Goal: Find specific page/section: Find specific page/section

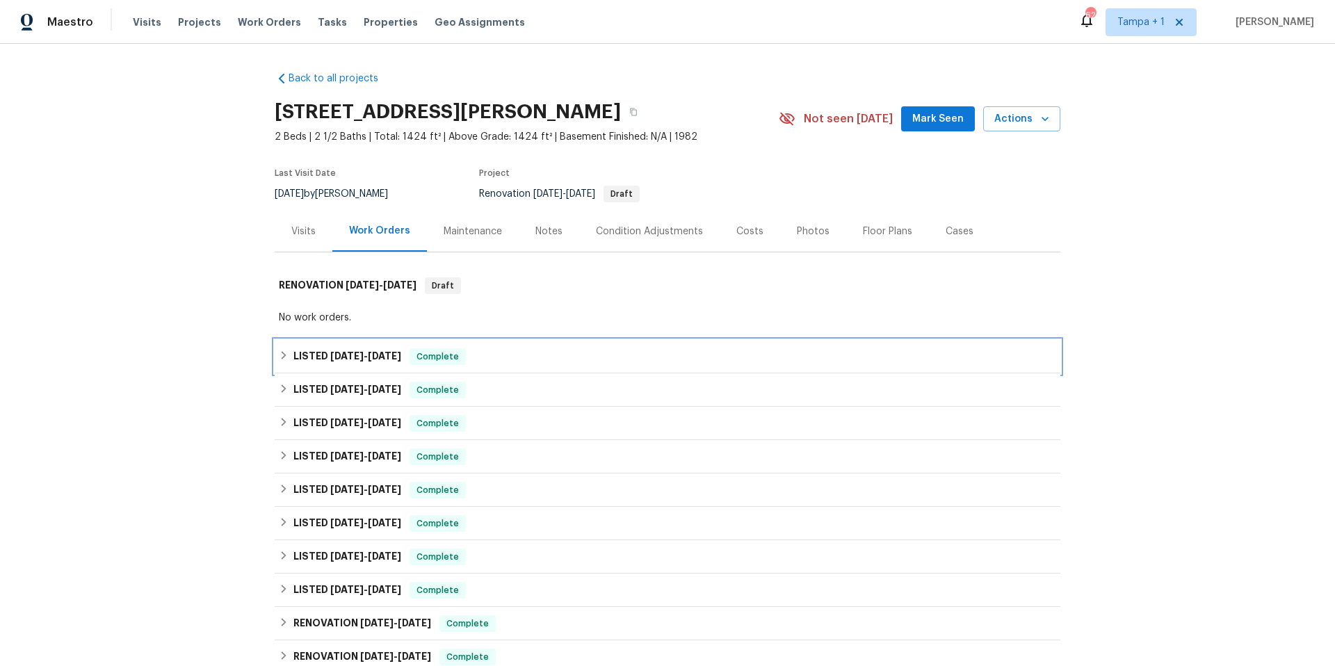
click at [330, 359] on span "8/6/25" at bounding box center [346, 356] width 33 height 10
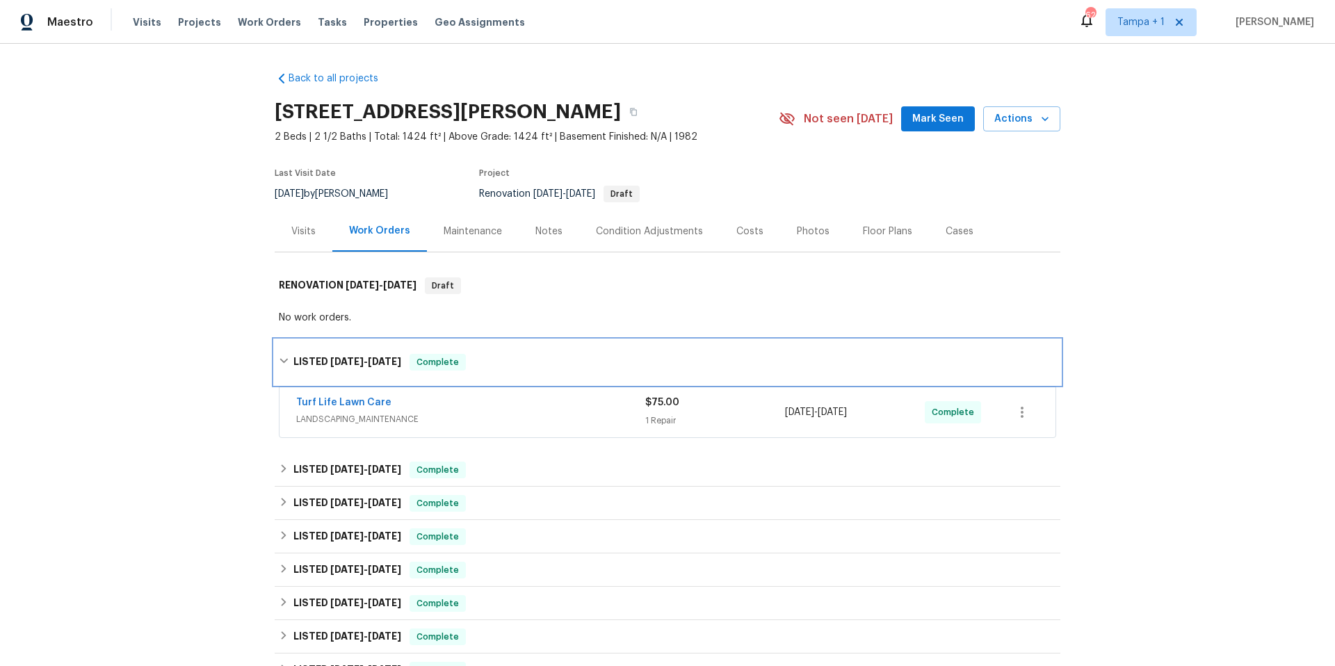
click at [330, 359] on span "8/6/25" at bounding box center [346, 362] width 33 height 10
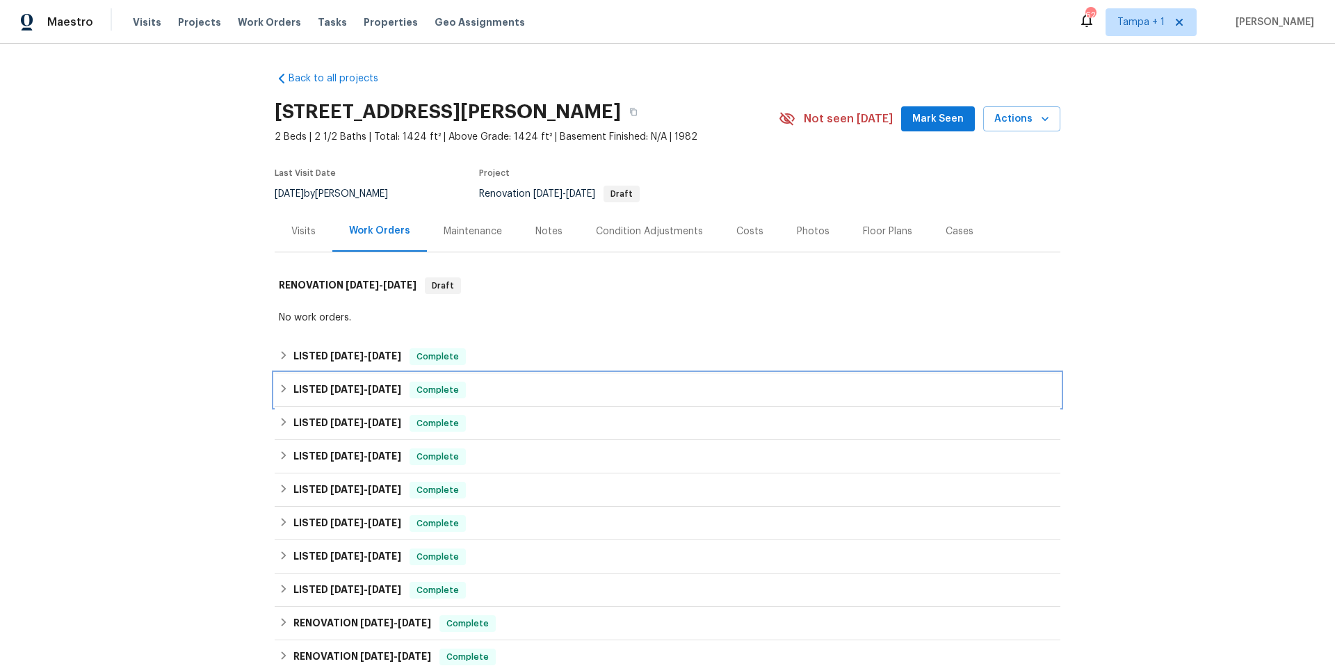
click at [340, 393] on span "6/26/25" at bounding box center [346, 390] width 33 height 10
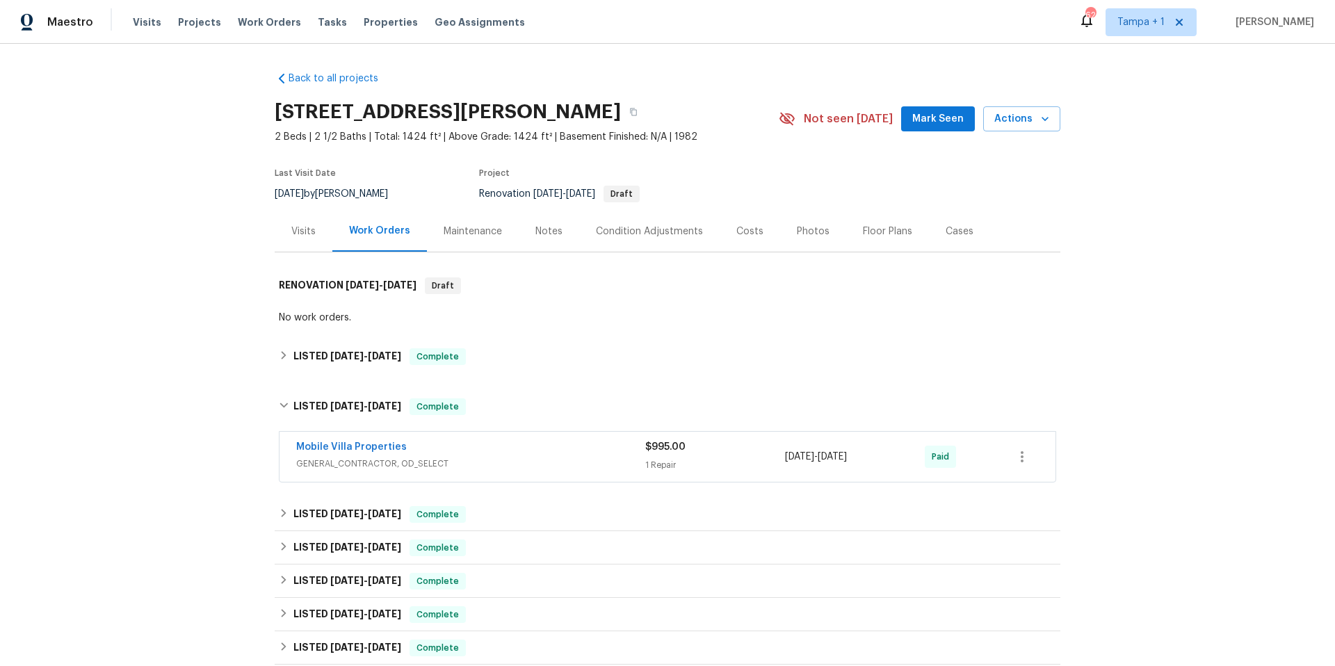
click at [488, 452] on div "Mobile Villa Properties" at bounding box center [470, 448] width 349 height 17
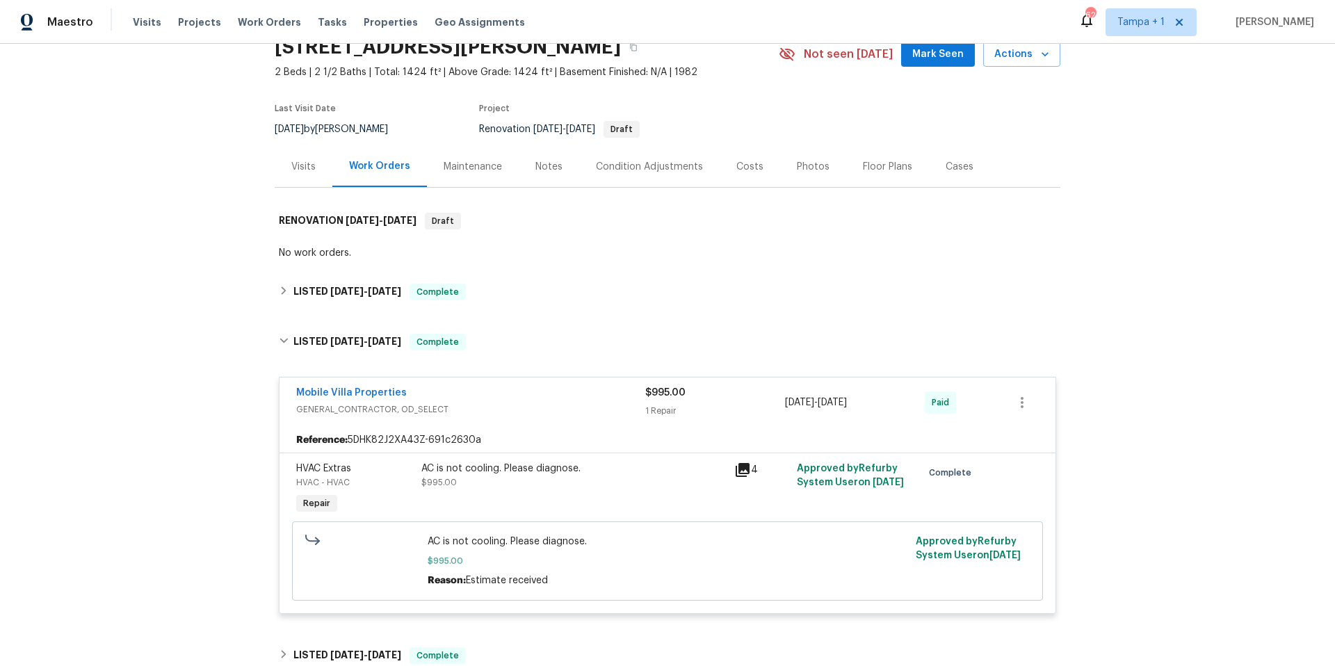
scroll to position [144, 0]
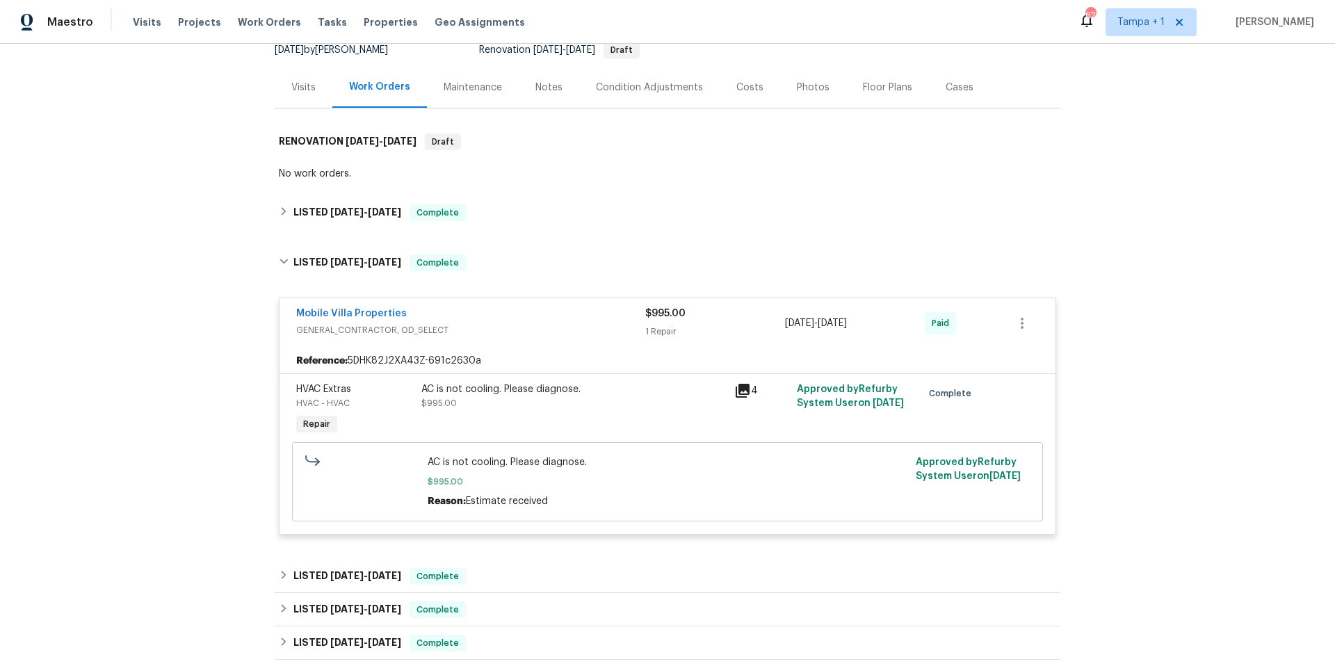
click at [508, 334] on span "GENERAL_CONTRACTOR, OD_SELECT" at bounding box center [470, 330] width 349 height 14
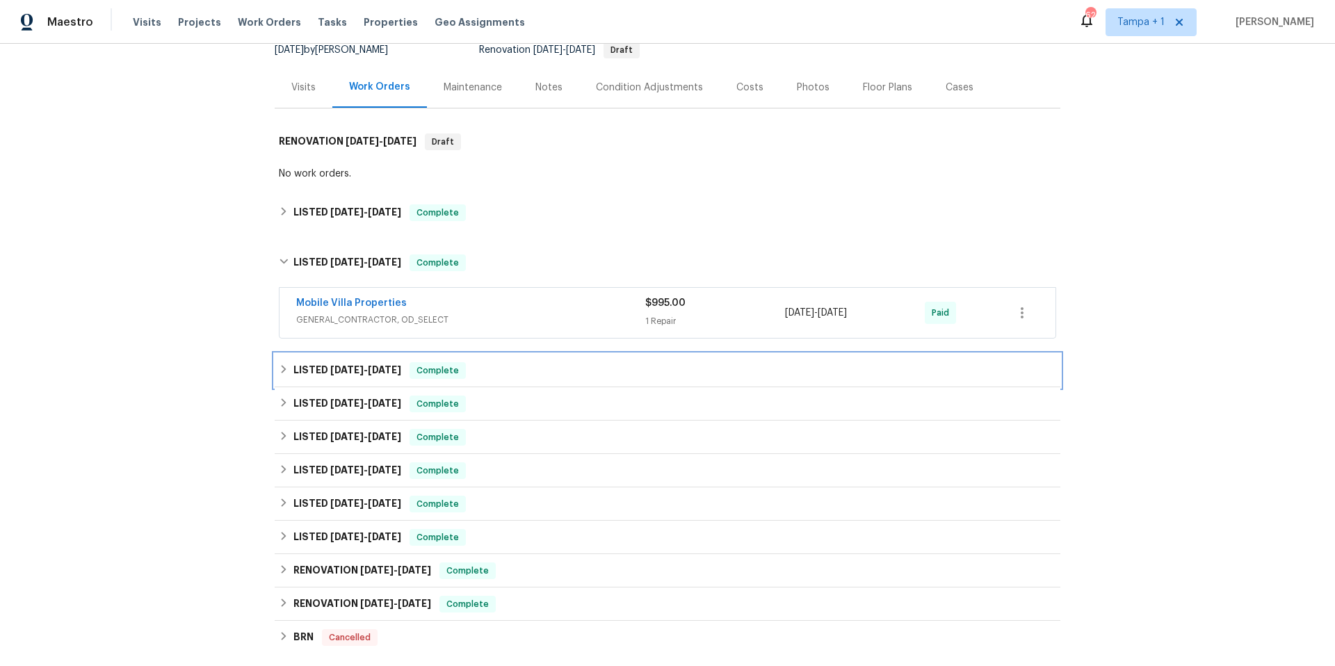
click at [482, 376] on div "LISTED 5/27/25 - 5/30/25 Complete" at bounding box center [668, 370] width 778 height 17
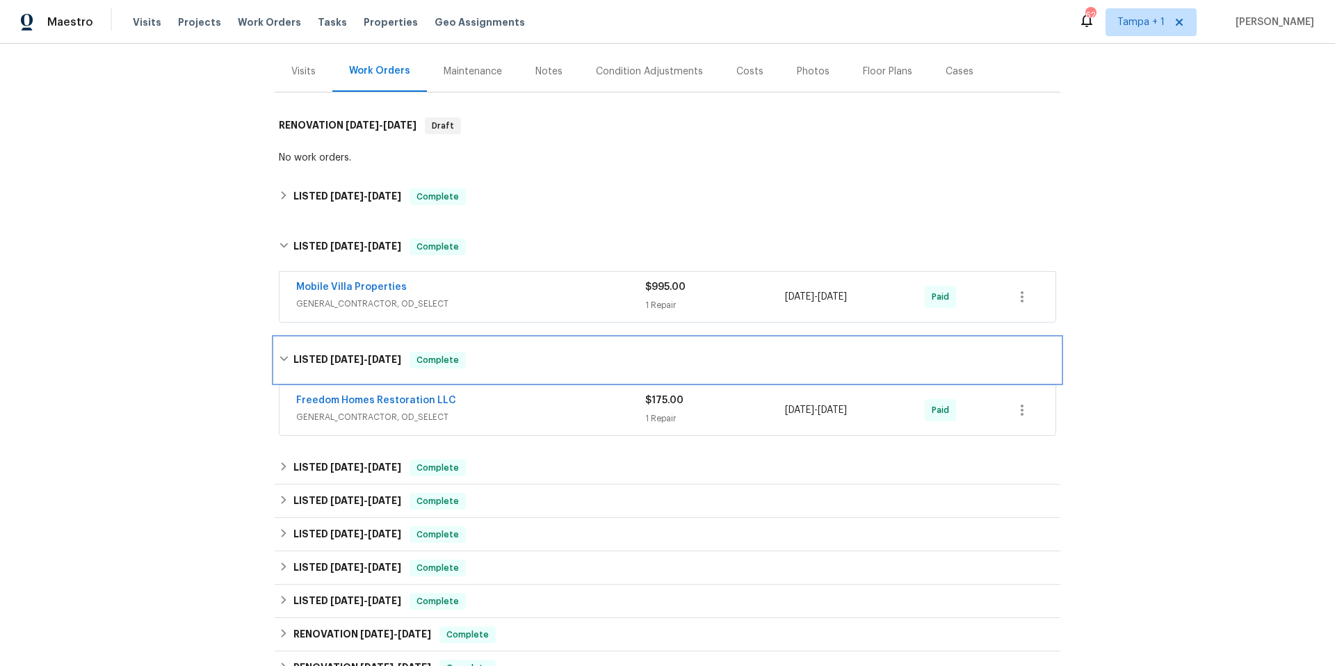
scroll to position [169, 0]
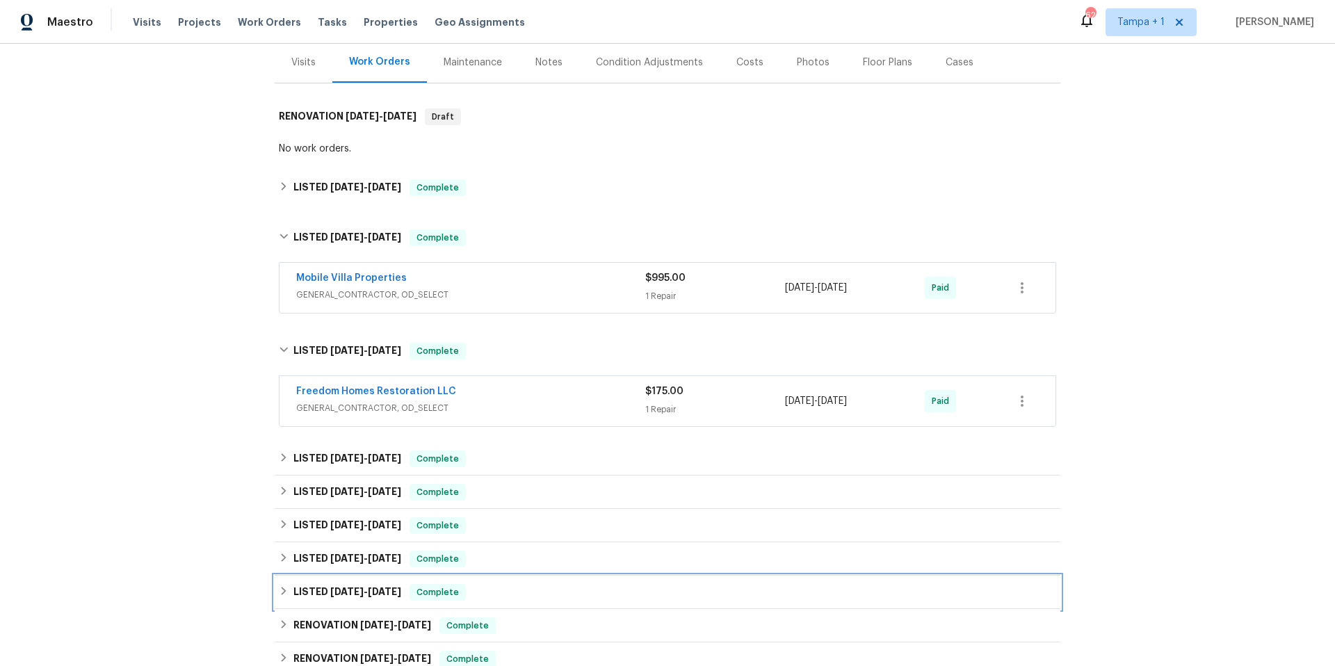
click at [515, 589] on div "LISTED 6/14/24 - 6/15/24 Complete" at bounding box center [668, 592] width 778 height 17
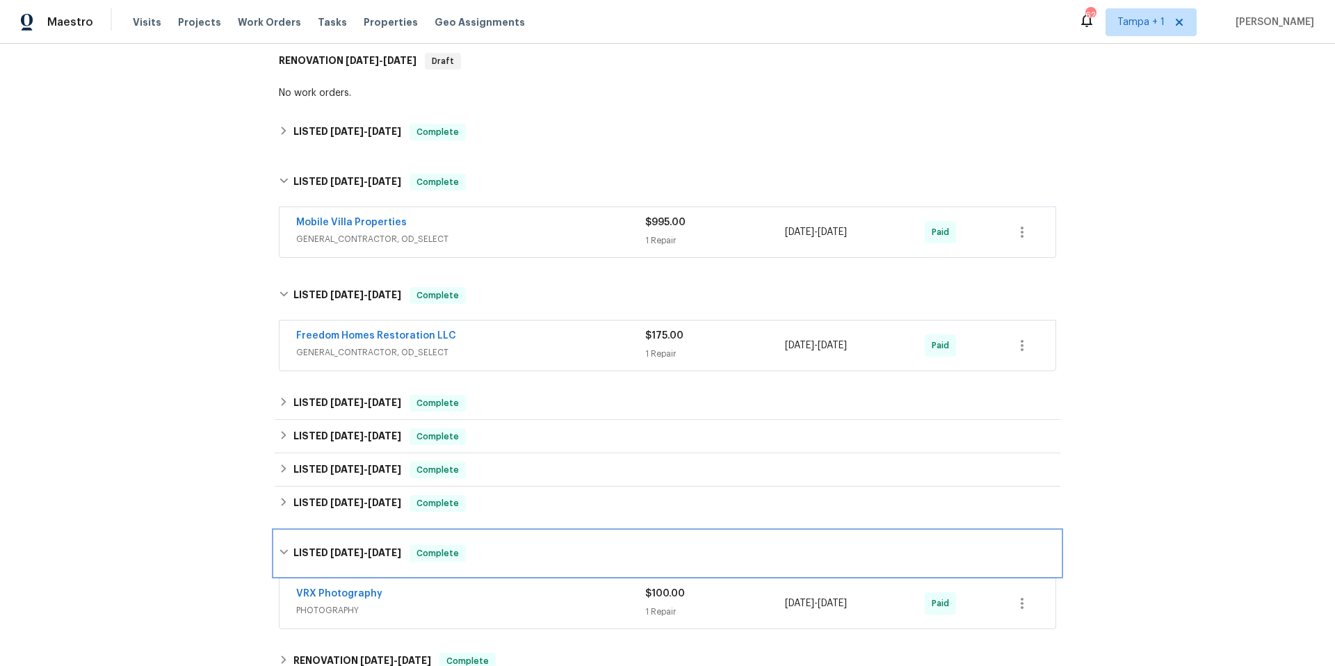
scroll to position [280, 0]
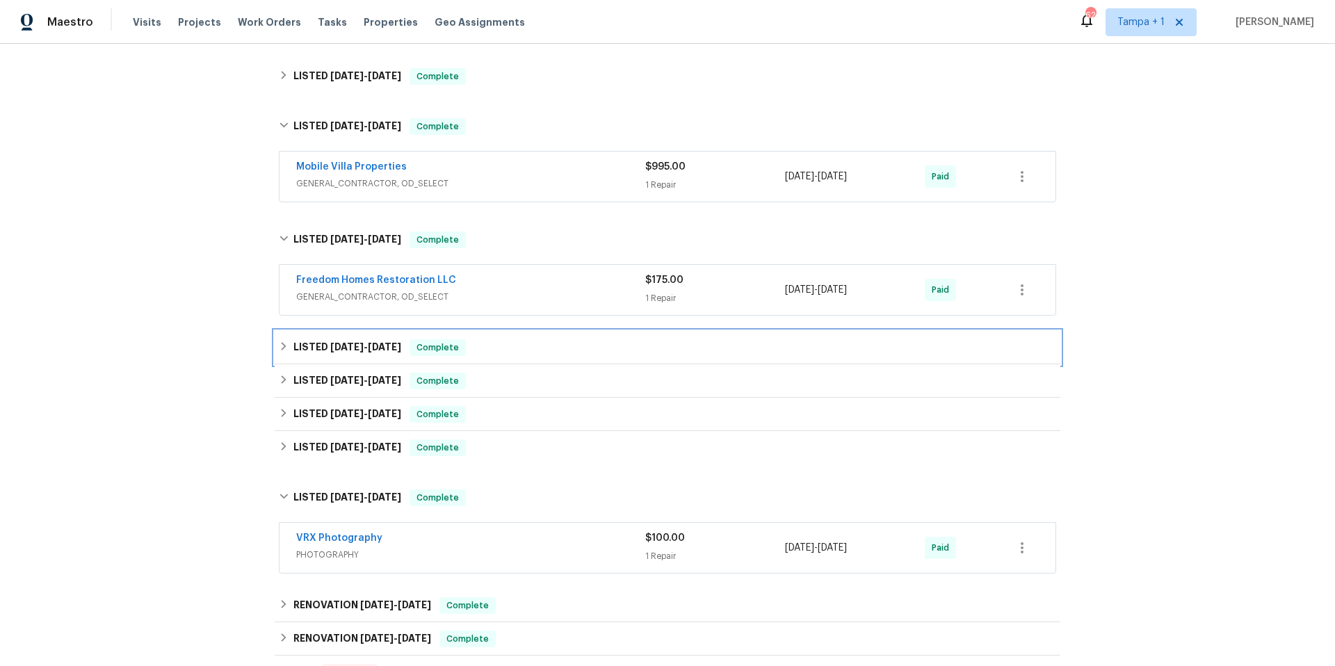
click at [570, 348] on div "LISTED 5/23/25 - 5/27/25 Complete" at bounding box center [668, 347] width 778 height 17
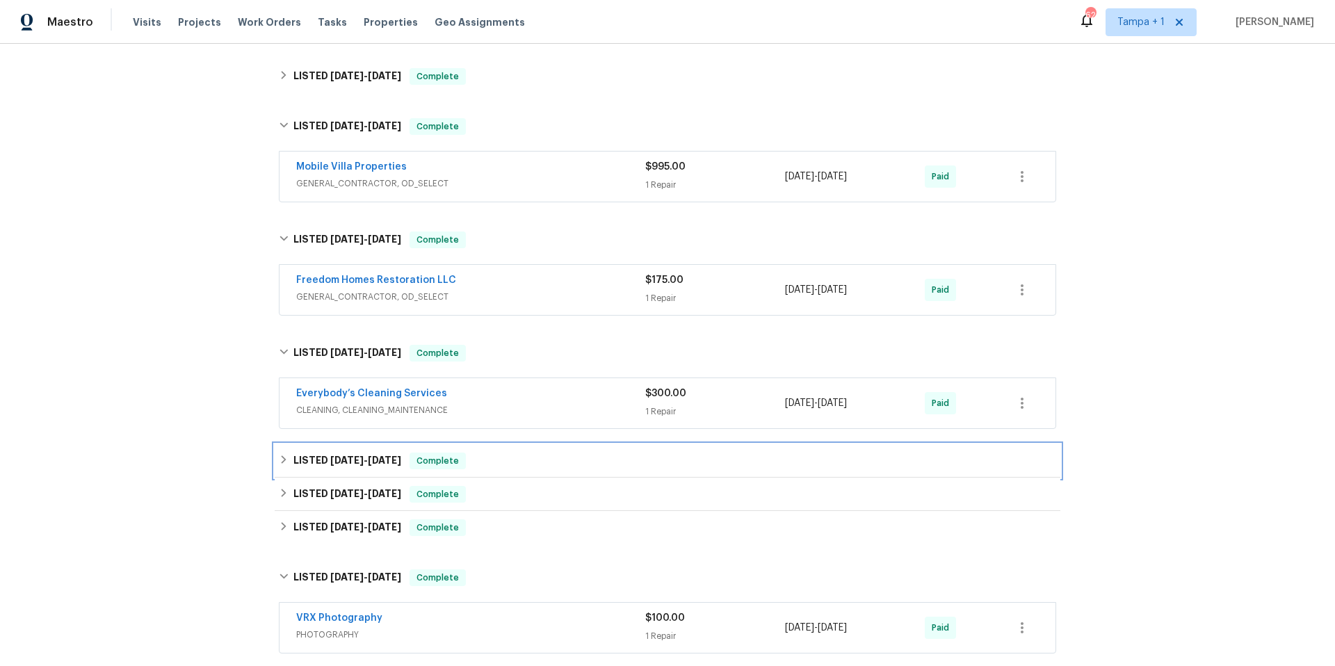
click at [570, 460] on div "LISTED 4/17/25 - 5/23/25 Complete" at bounding box center [668, 461] width 778 height 17
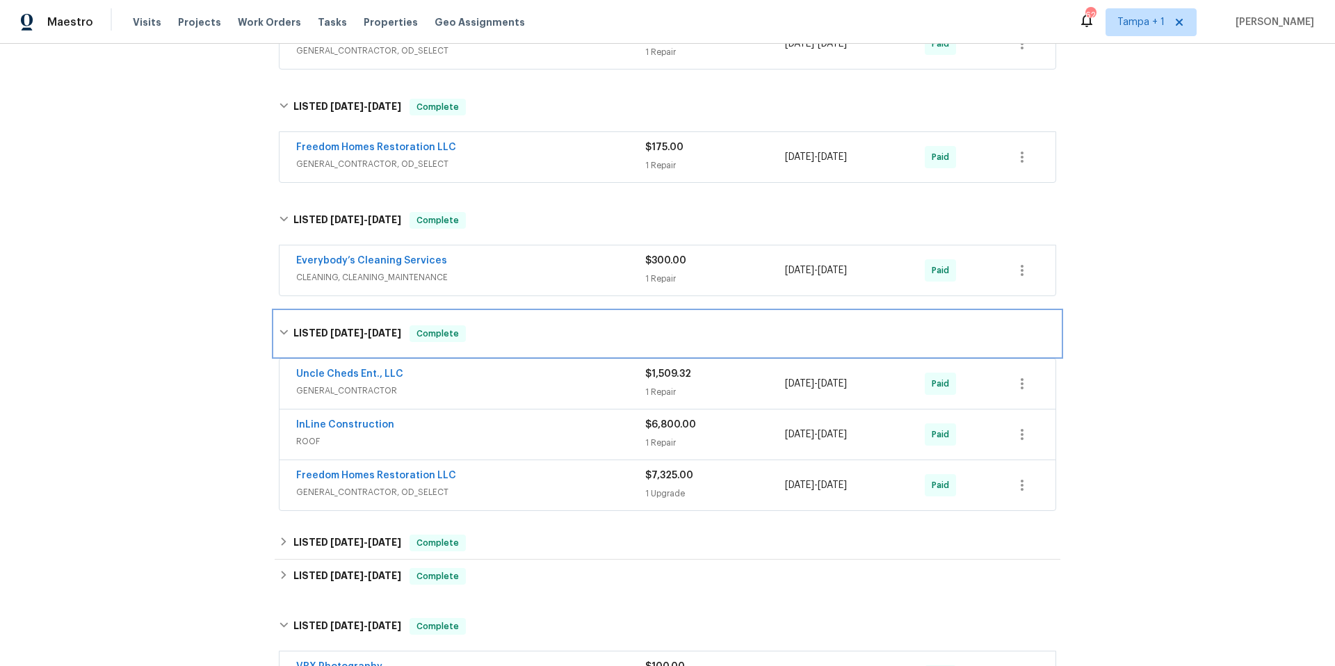
scroll to position [417, 0]
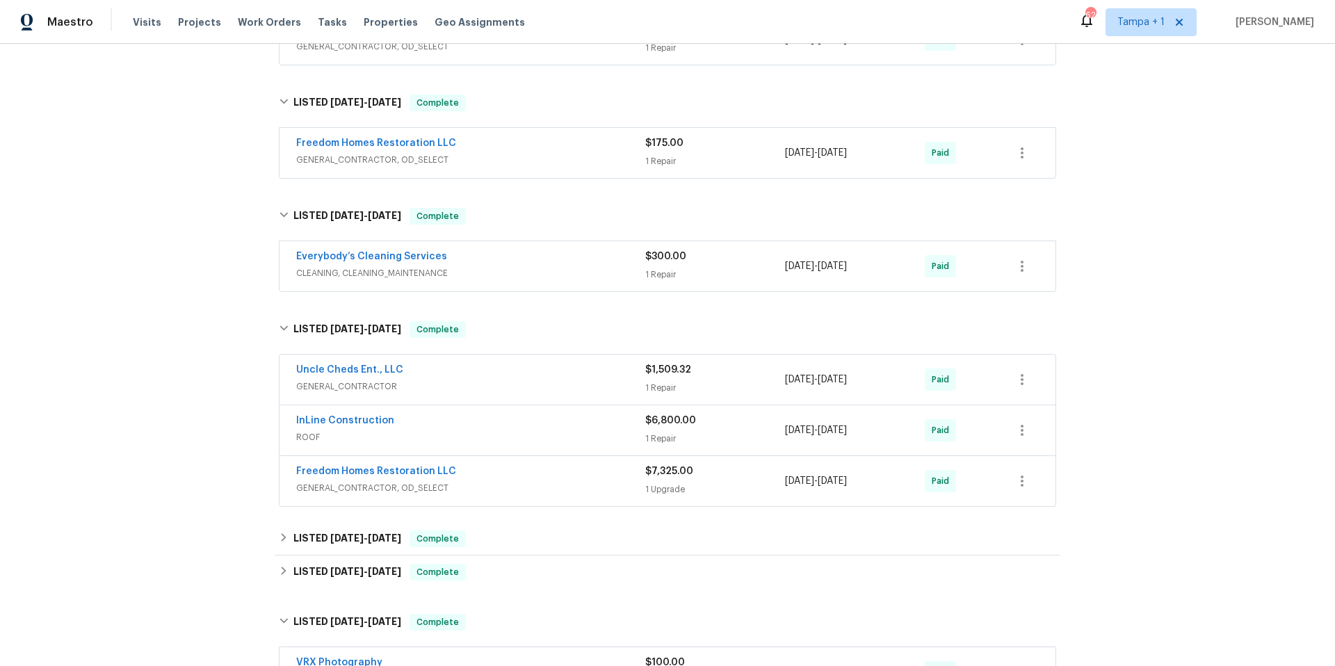
click at [579, 383] on span "GENERAL_CONTRACTOR" at bounding box center [470, 387] width 349 height 14
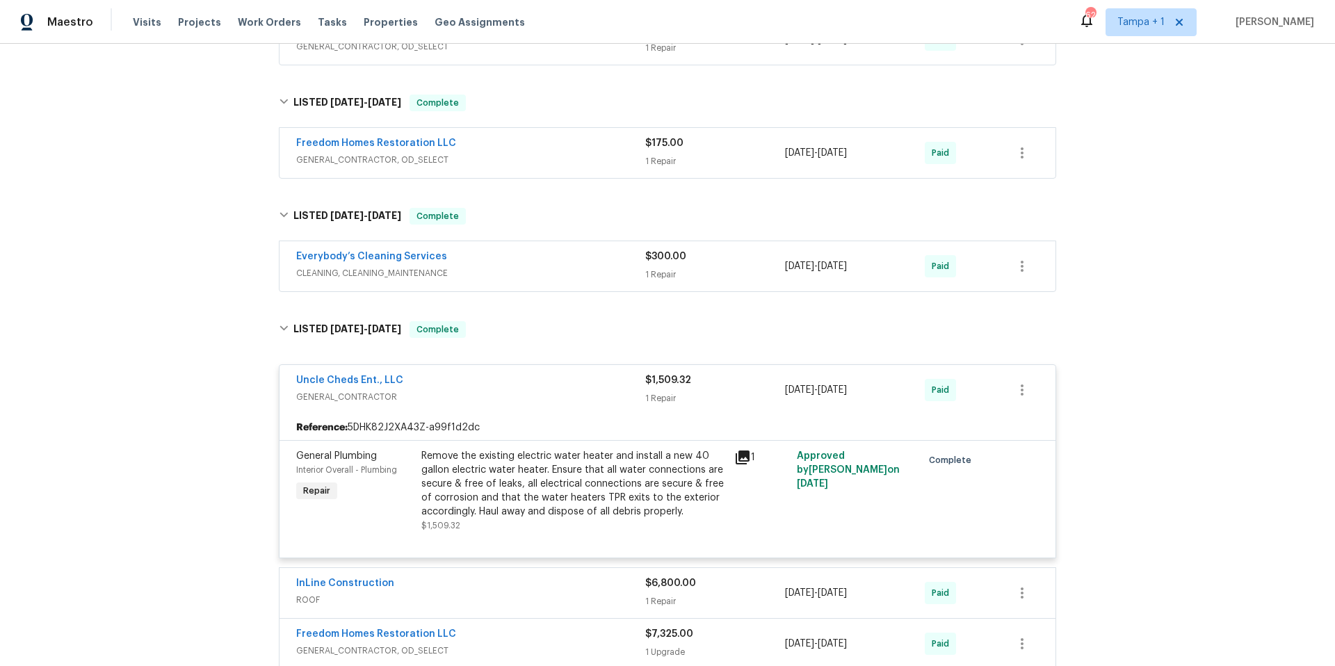
click at [579, 383] on div "Uncle Cheds Ent., LLC" at bounding box center [470, 381] width 349 height 17
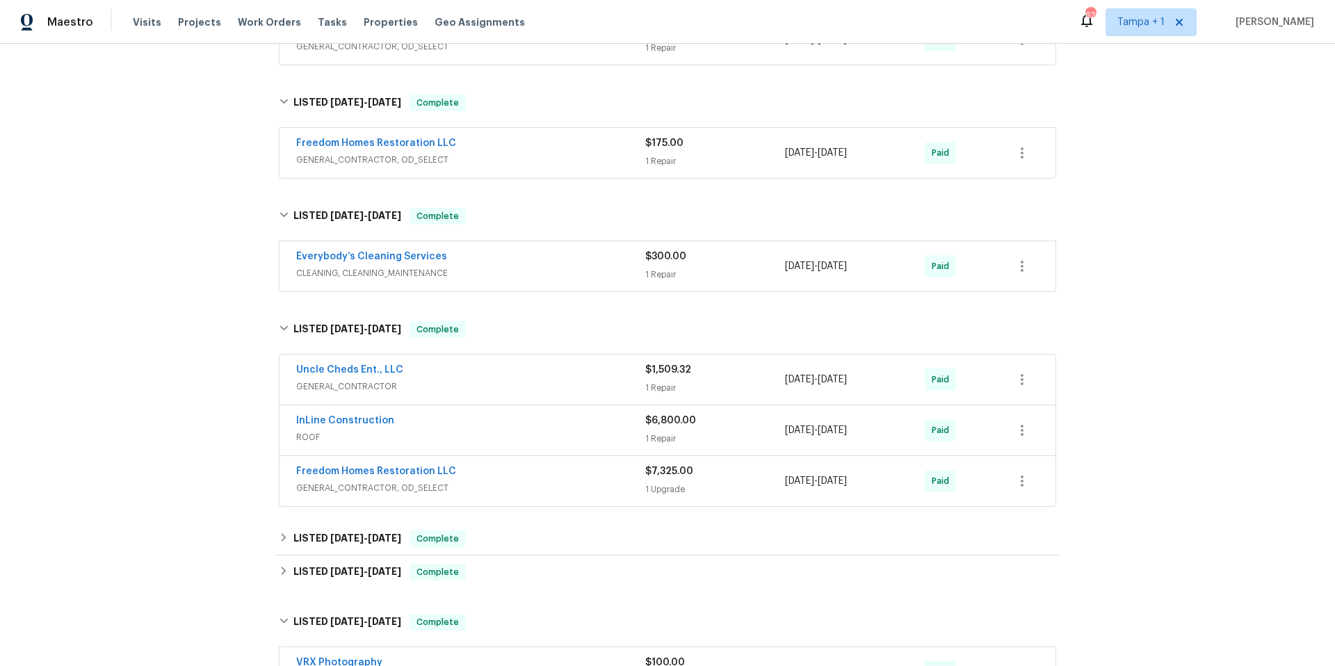
click at [569, 425] on div "InLine Construction" at bounding box center [470, 422] width 349 height 17
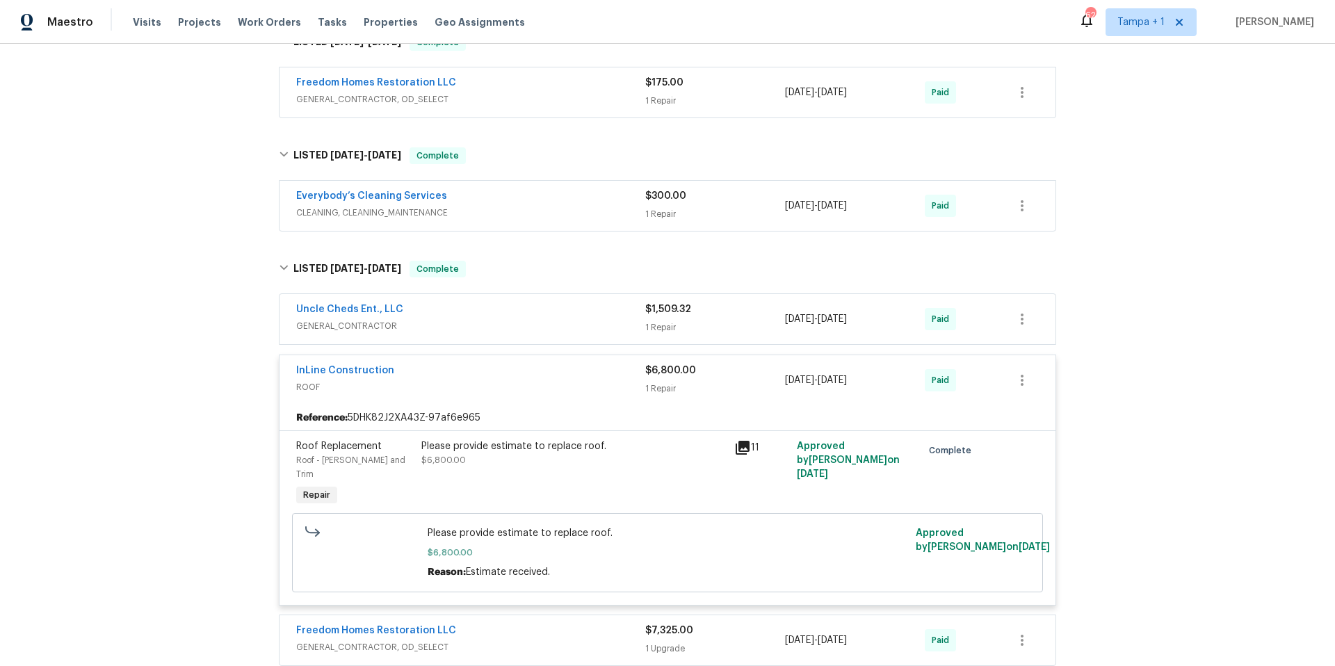
scroll to position [481, 0]
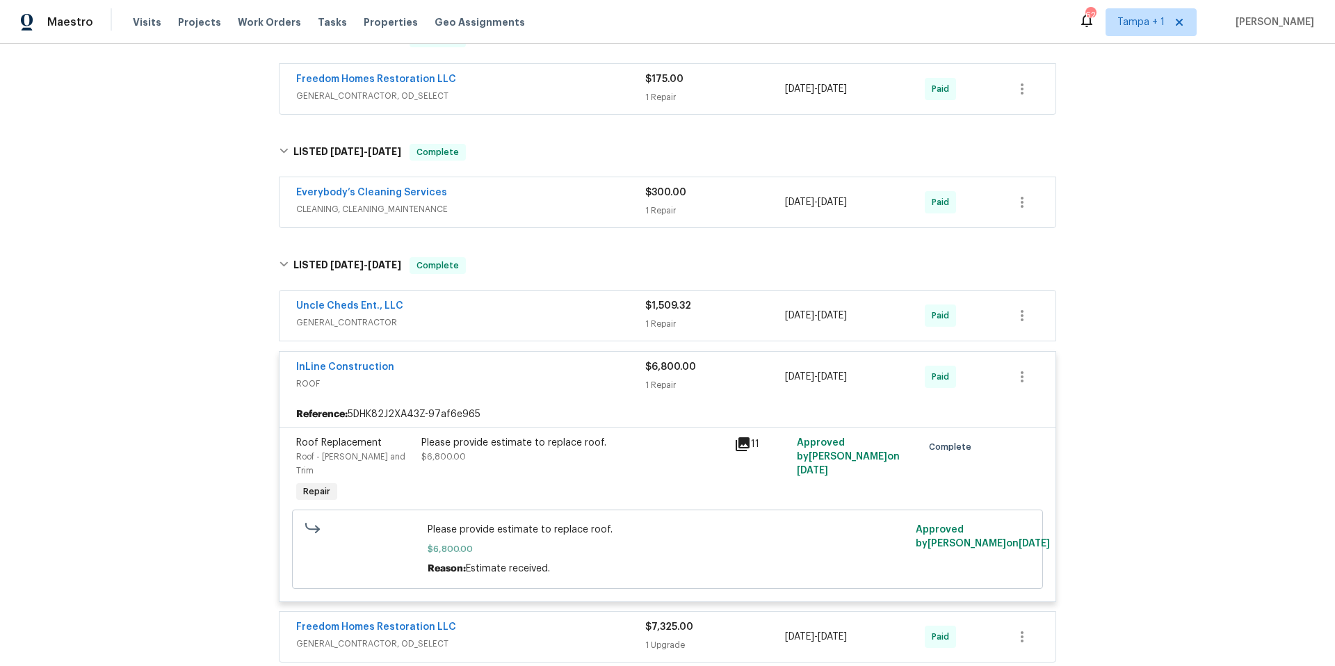
click at [572, 378] on span "ROOF" at bounding box center [470, 384] width 349 height 14
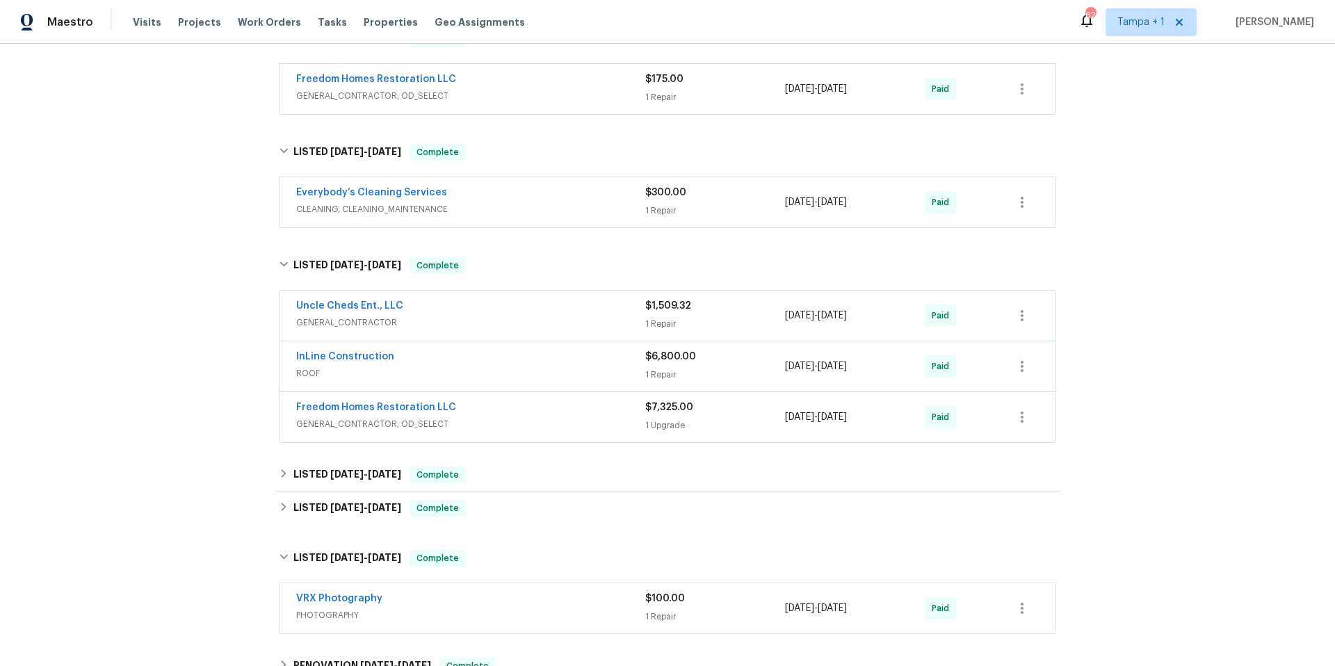
click at [576, 417] on span "GENERAL_CONTRACTOR, OD_SELECT" at bounding box center [470, 424] width 349 height 14
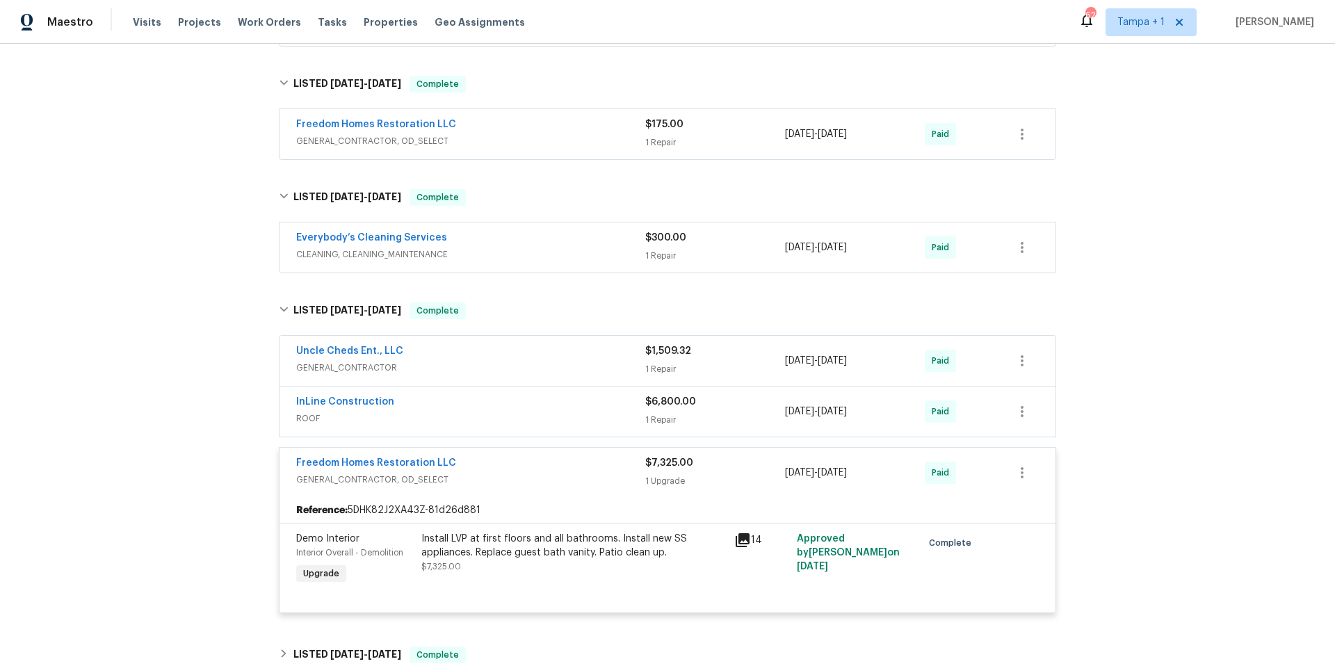
scroll to position [0, 0]
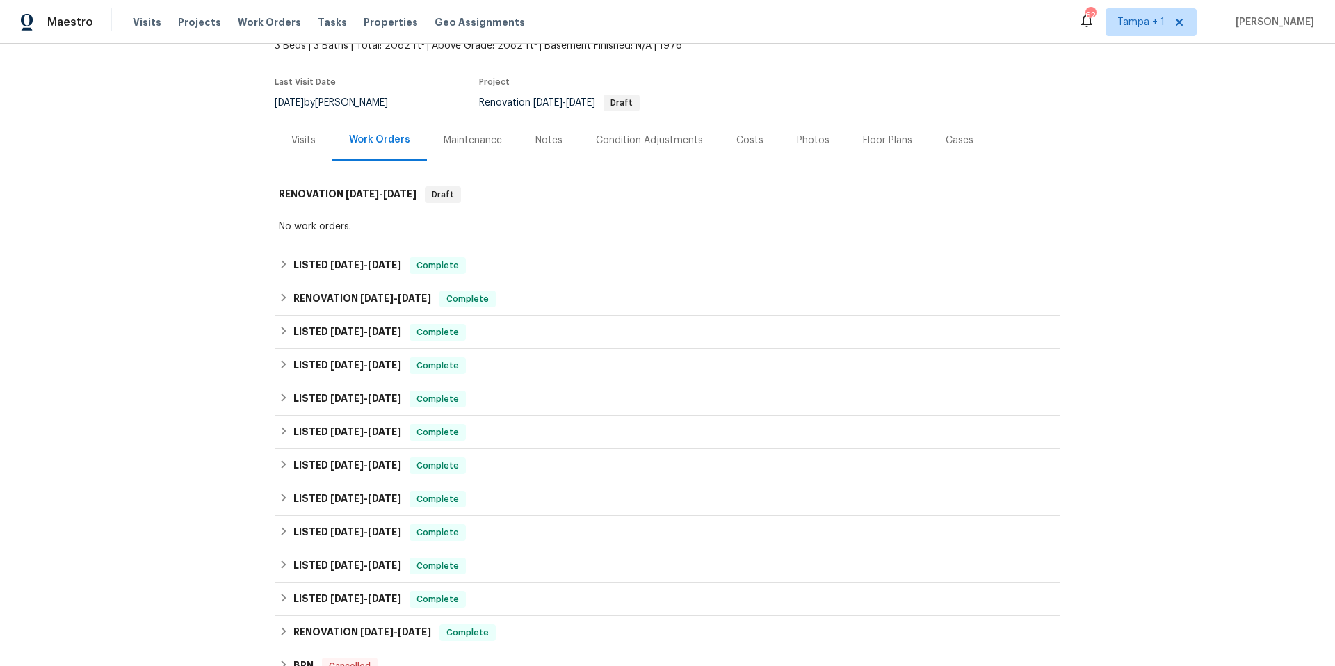
scroll to position [203, 0]
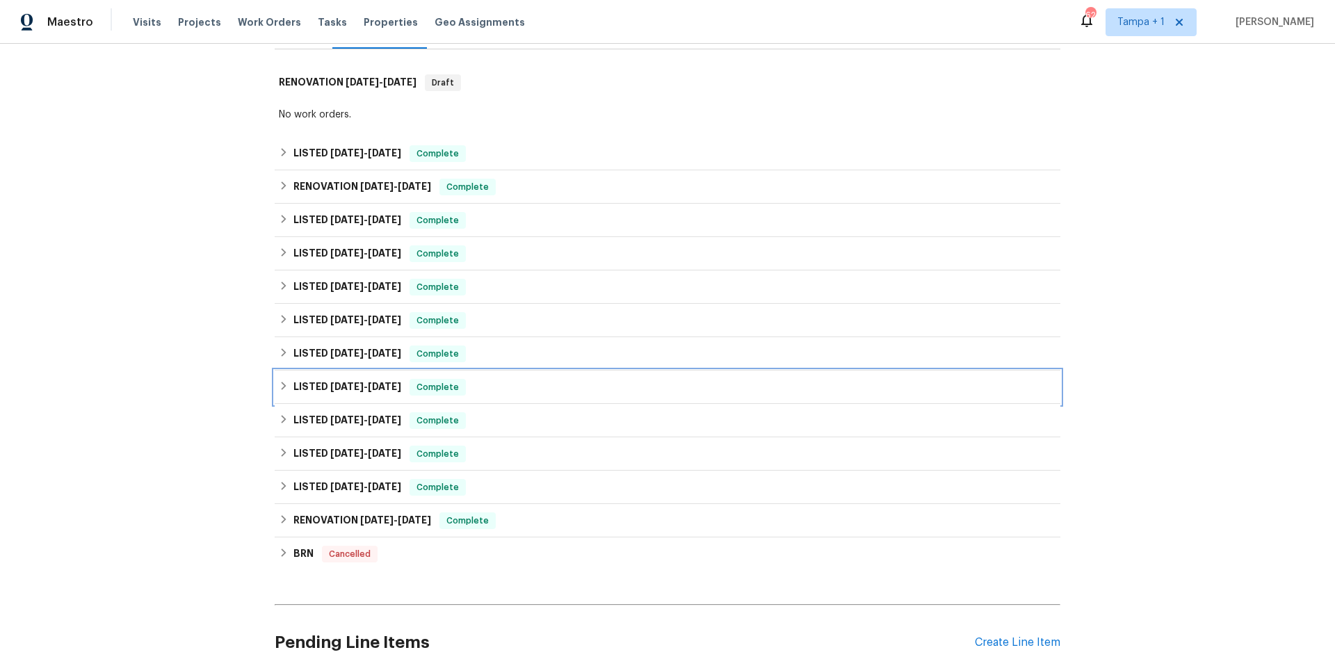
click at [351, 389] on span "9/5/24" at bounding box center [346, 387] width 33 height 10
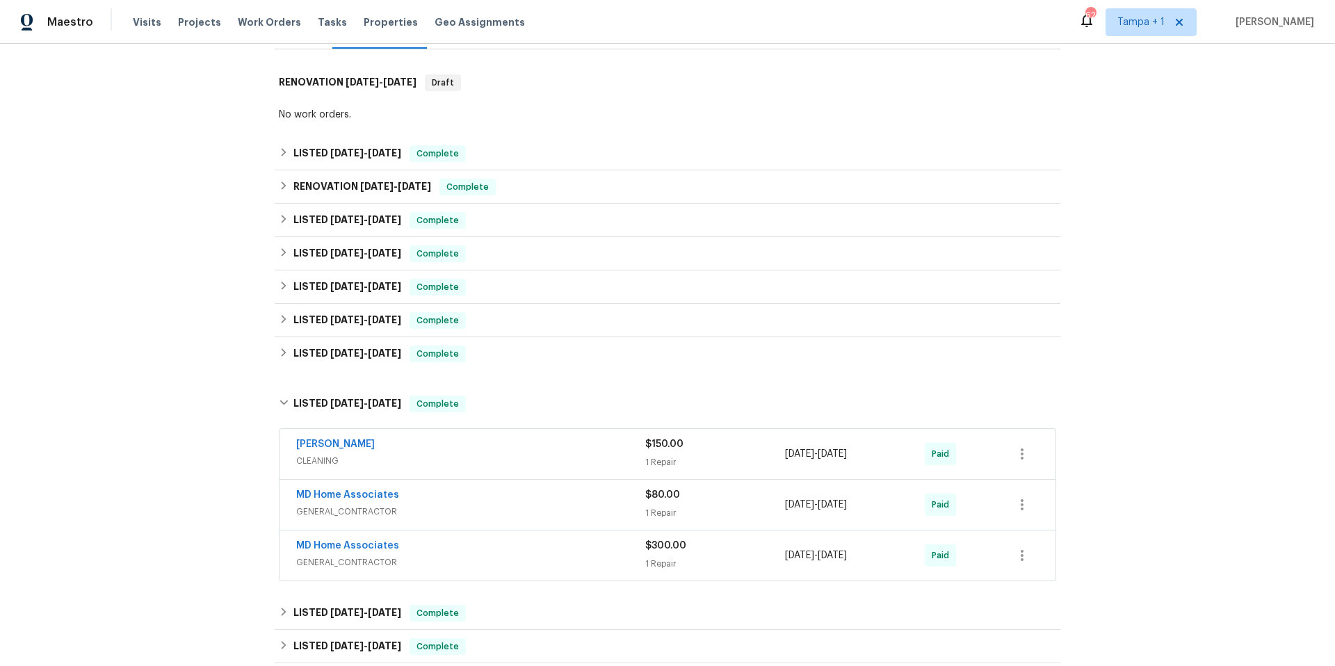
click at [497, 547] on div "MD Home Associates" at bounding box center [470, 547] width 349 height 17
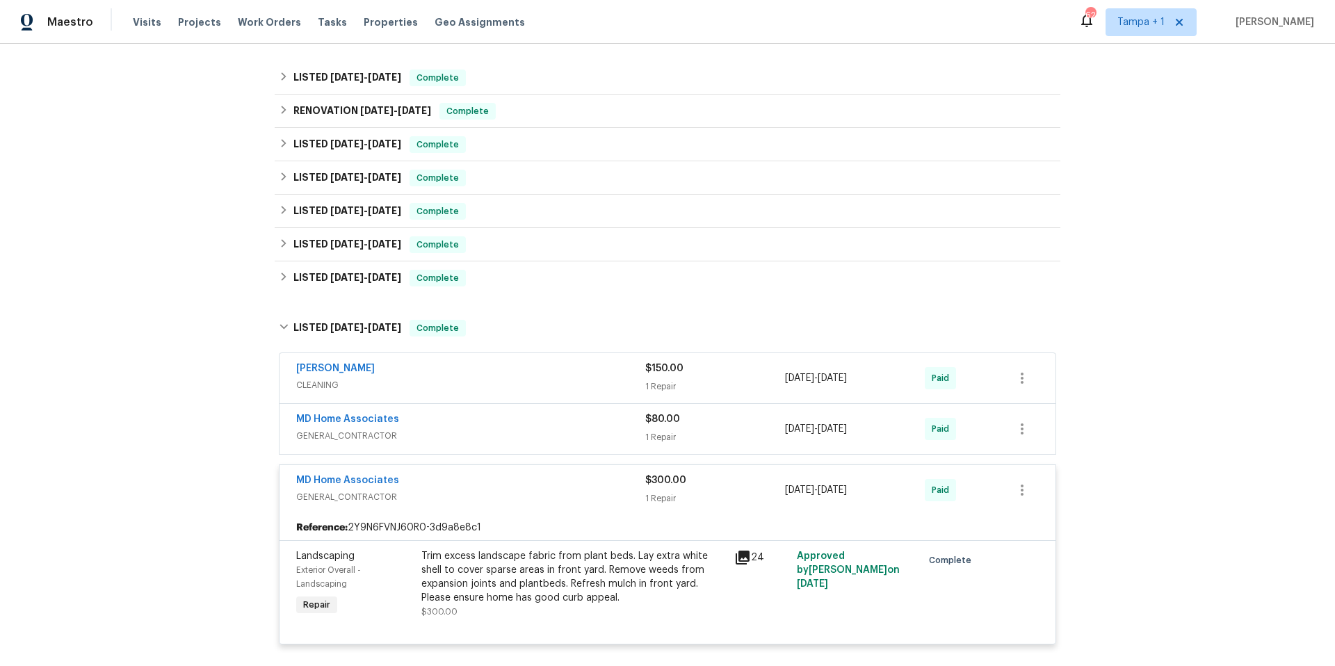
scroll to position [291, 0]
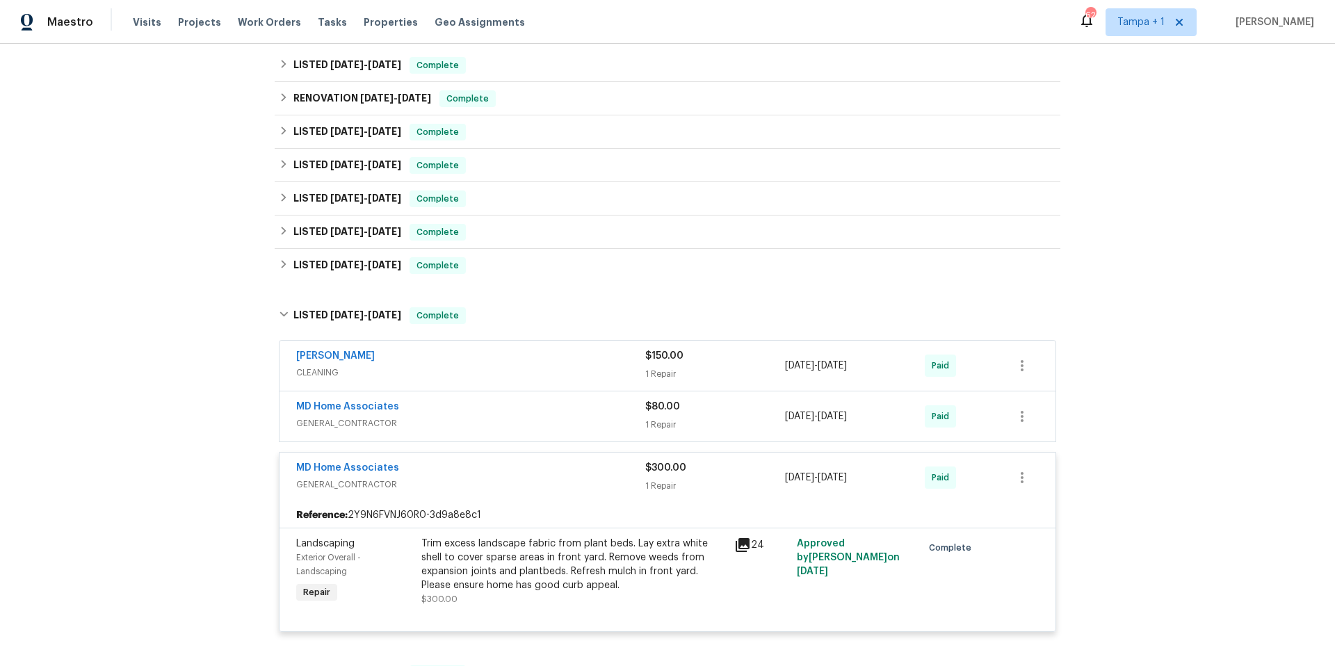
click at [518, 476] on div "MD Home Associates" at bounding box center [470, 469] width 349 height 17
click at [518, 478] on span "GENERAL_CONTRACTOR" at bounding box center [470, 485] width 349 height 14
click at [516, 476] on div "MD Home Associates" at bounding box center [470, 469] width 349 height 17
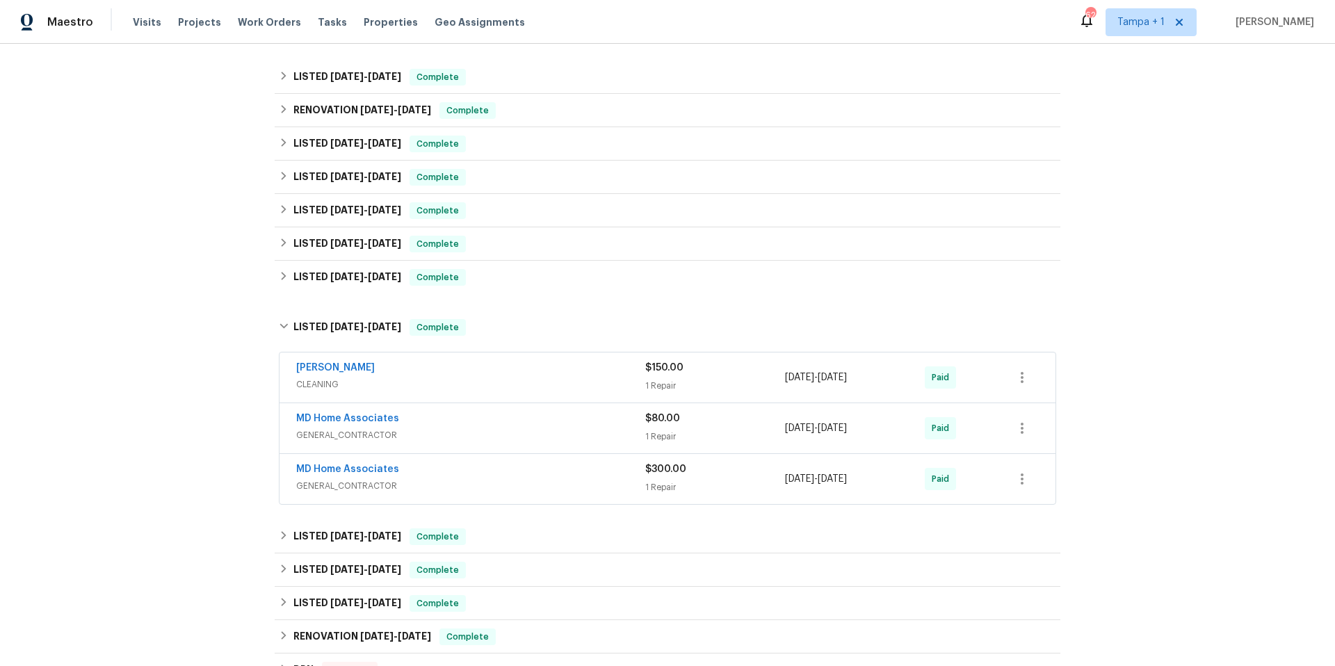
scroll to position [264, 0]
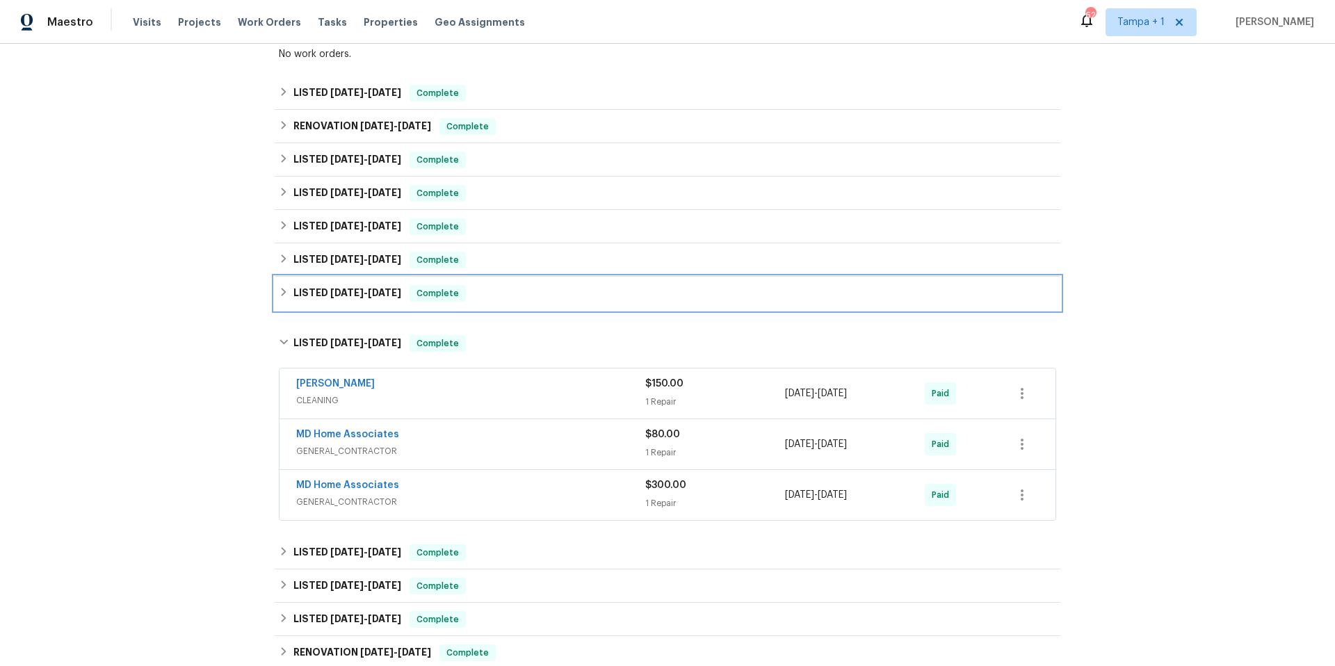
click at [346, 299] on h6 "LISTED 9/24/24 - 11/25/24" at bounding box center [347, 293] width 108 height 17
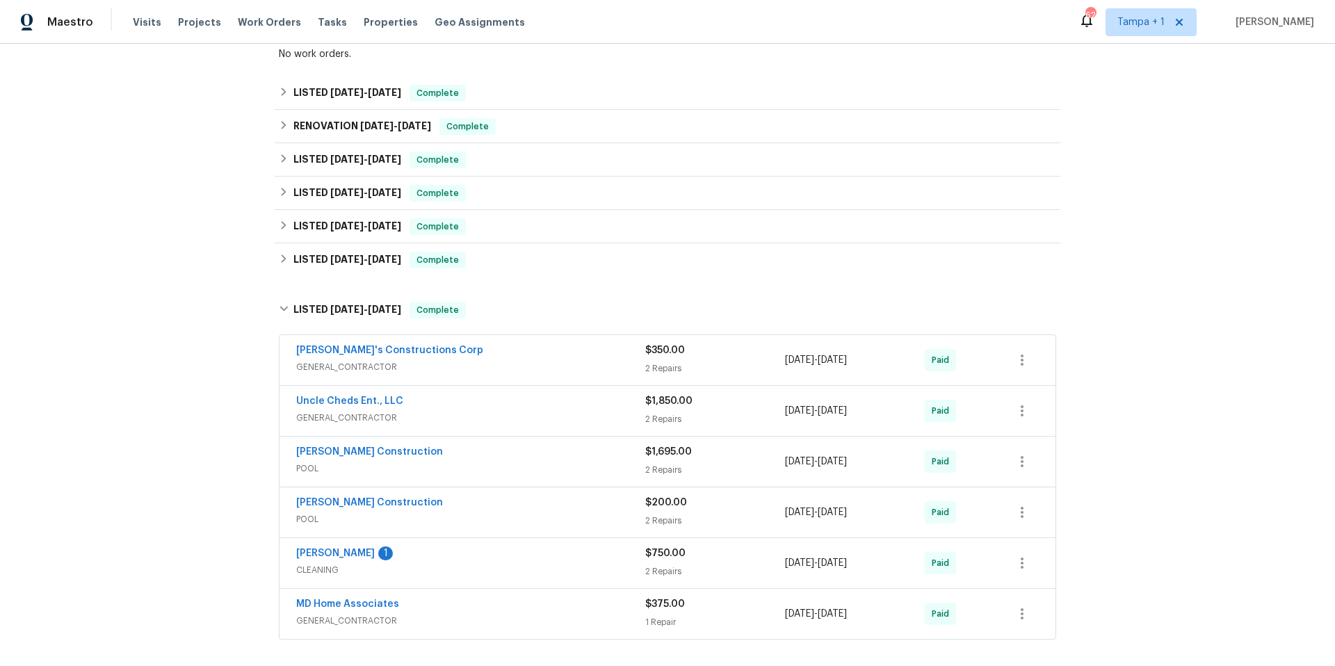
click at [531, 402] on div "Uncle Cheds Ent., LLC" at bounding box center [470, 402] width 349 height 17
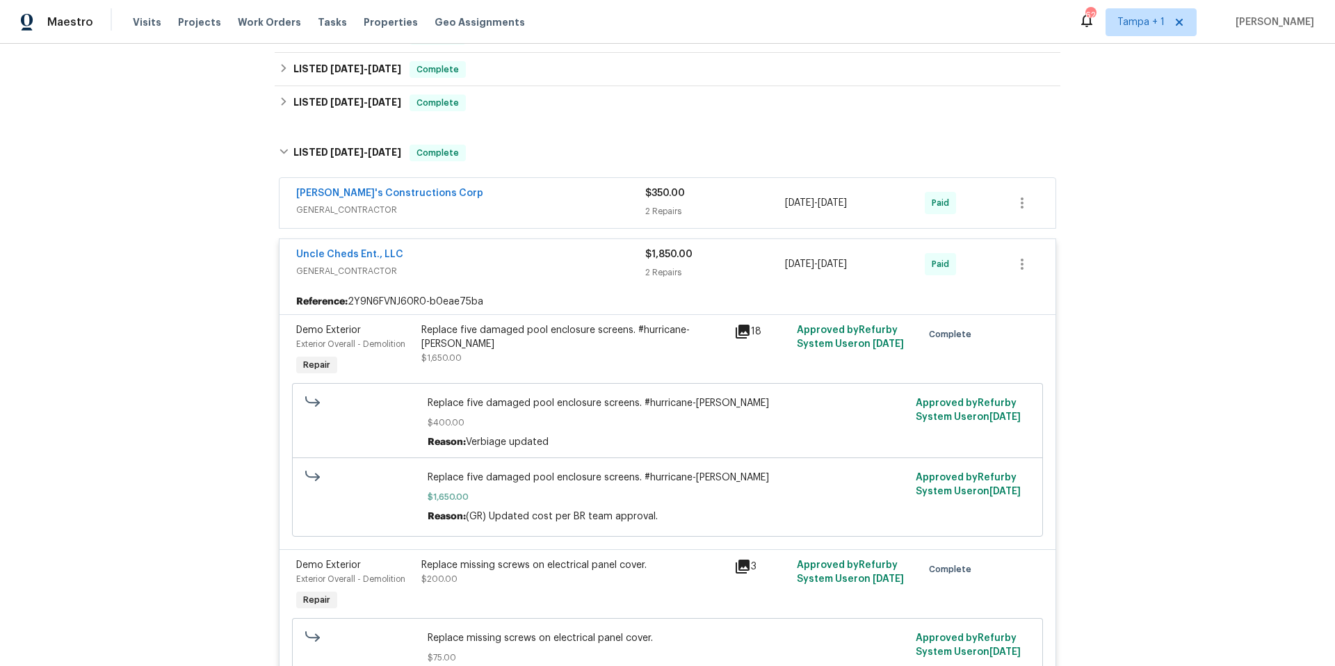
scroll to position [418, 0]
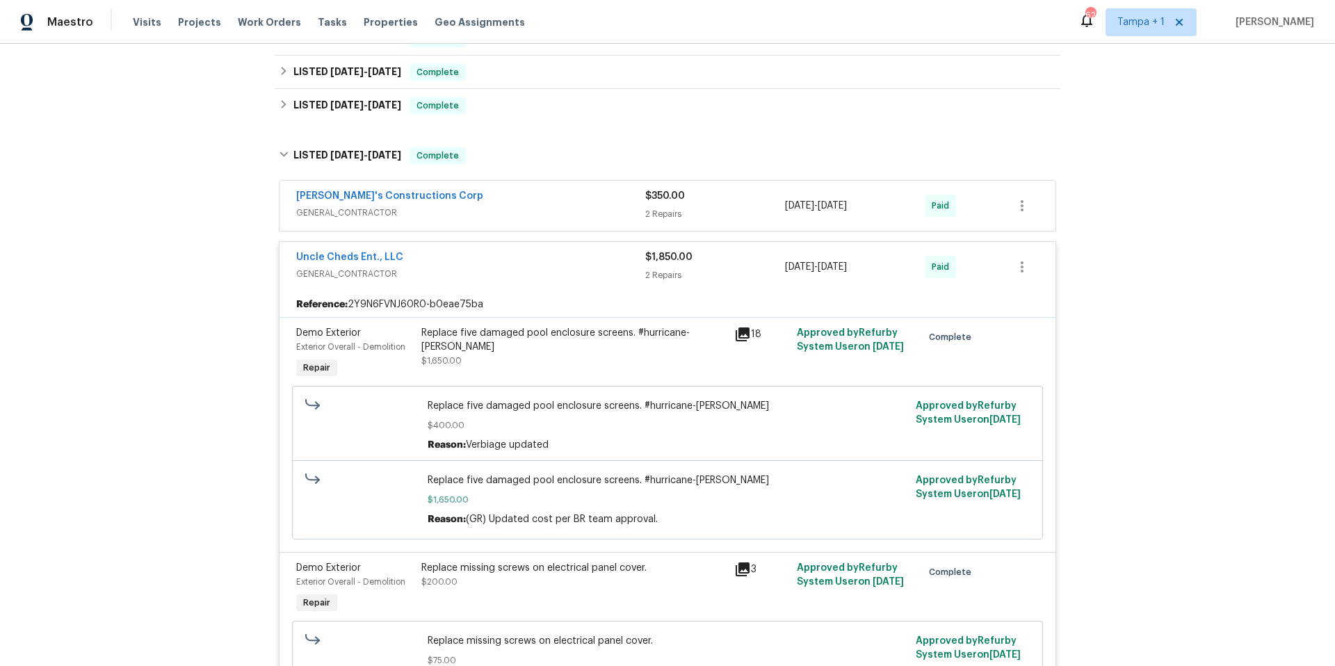
click at [559, 220] on div "Enrique's Constructions Corp GENERAL_CONTRACTOR" at bounding box center [470, 205] width 349 height 33
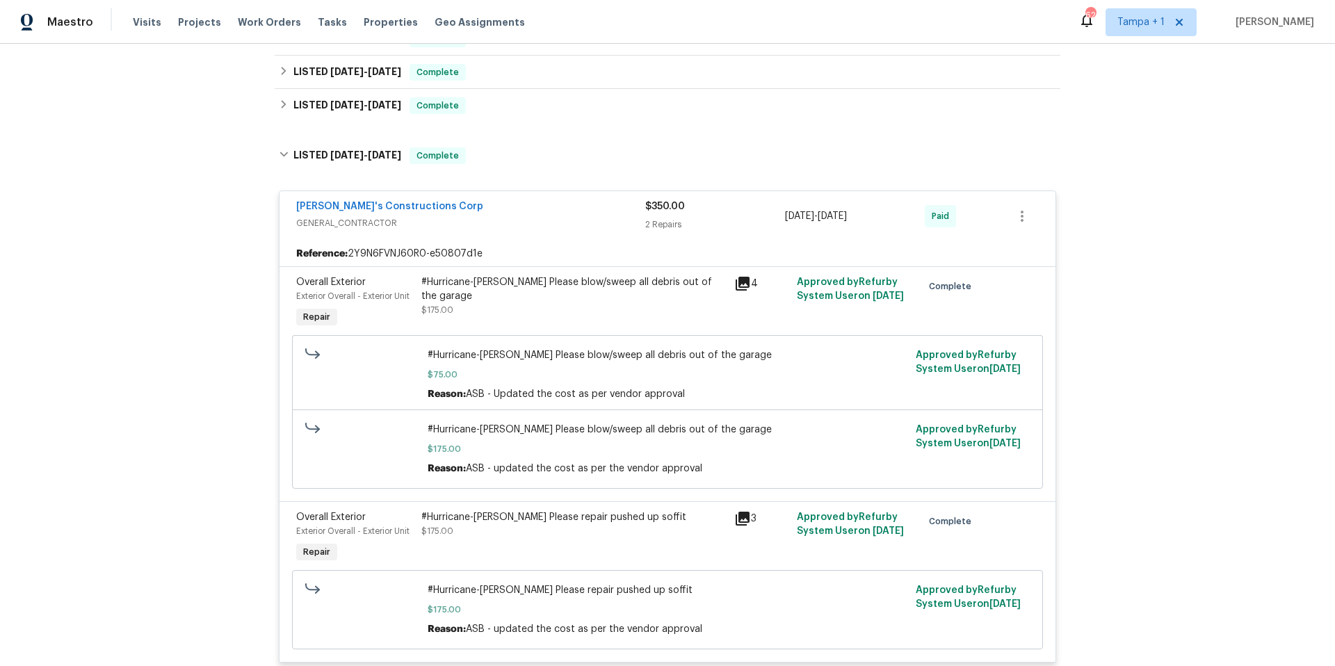
click at [559, 220] on span "GENERAL_CONTRACTOR" at bounding box center [470, 223] width 349 height 14
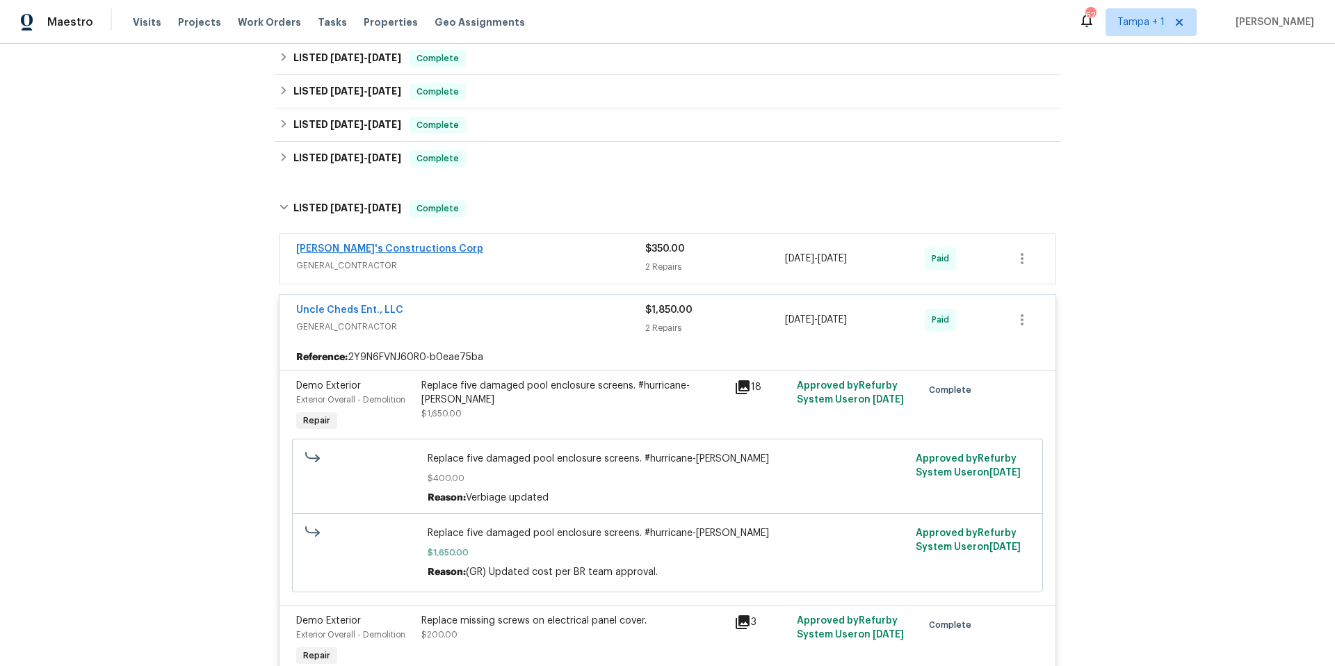
scroll to position [362, 0]
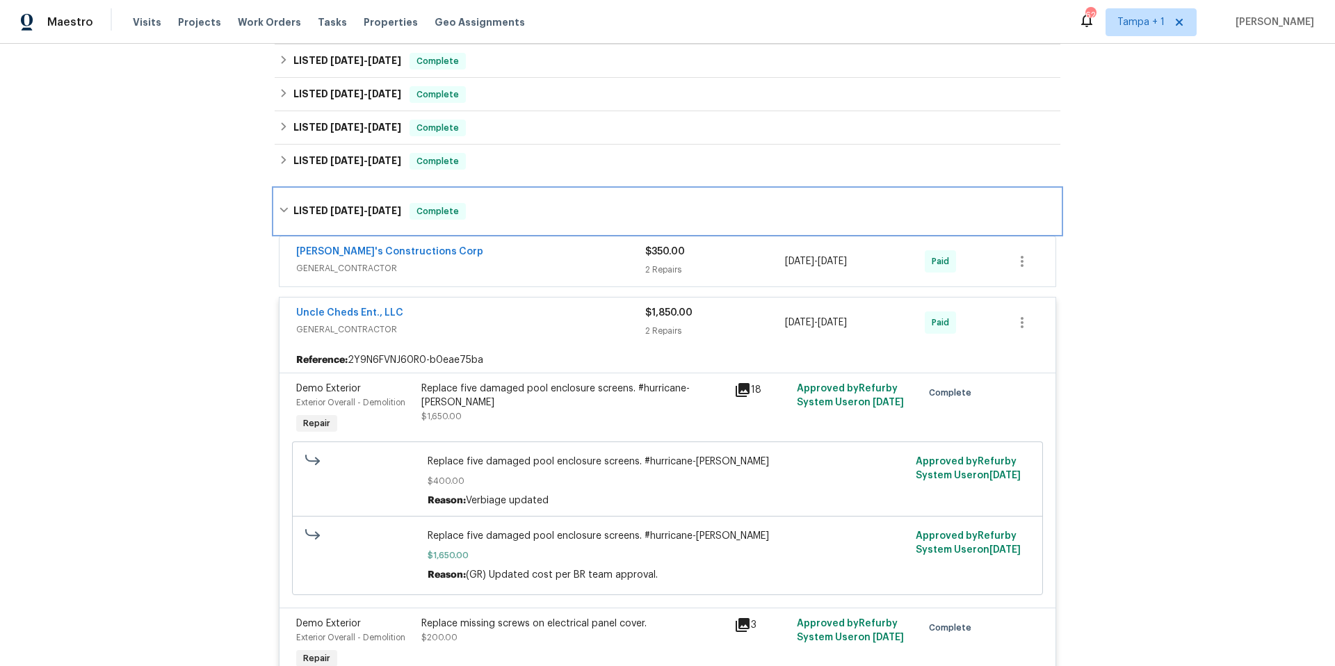
click at [318, 216] on h6 "LISTED 9/24/24 - 11/25/24" at bounding box center [347, 211] width 108 height 17
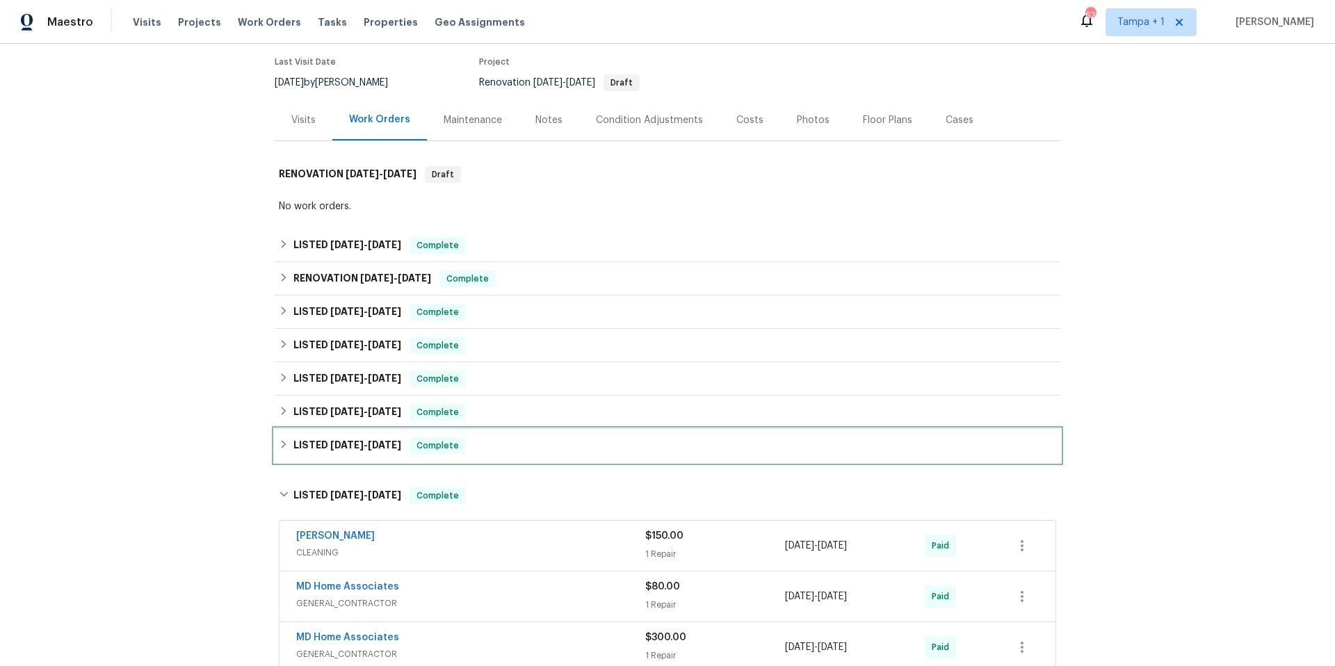
scroll to position [58, 0]
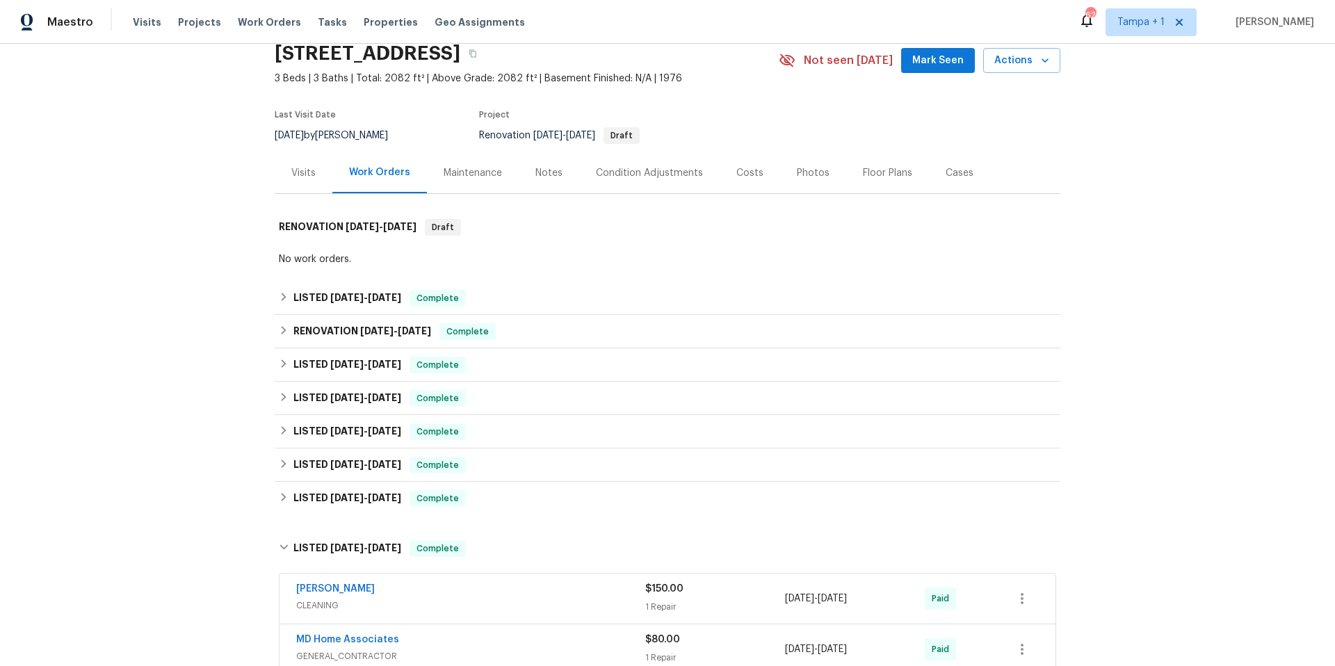
click at [720, 170] on div "Costs" at bounding box center [750, 172] width 61 height 41
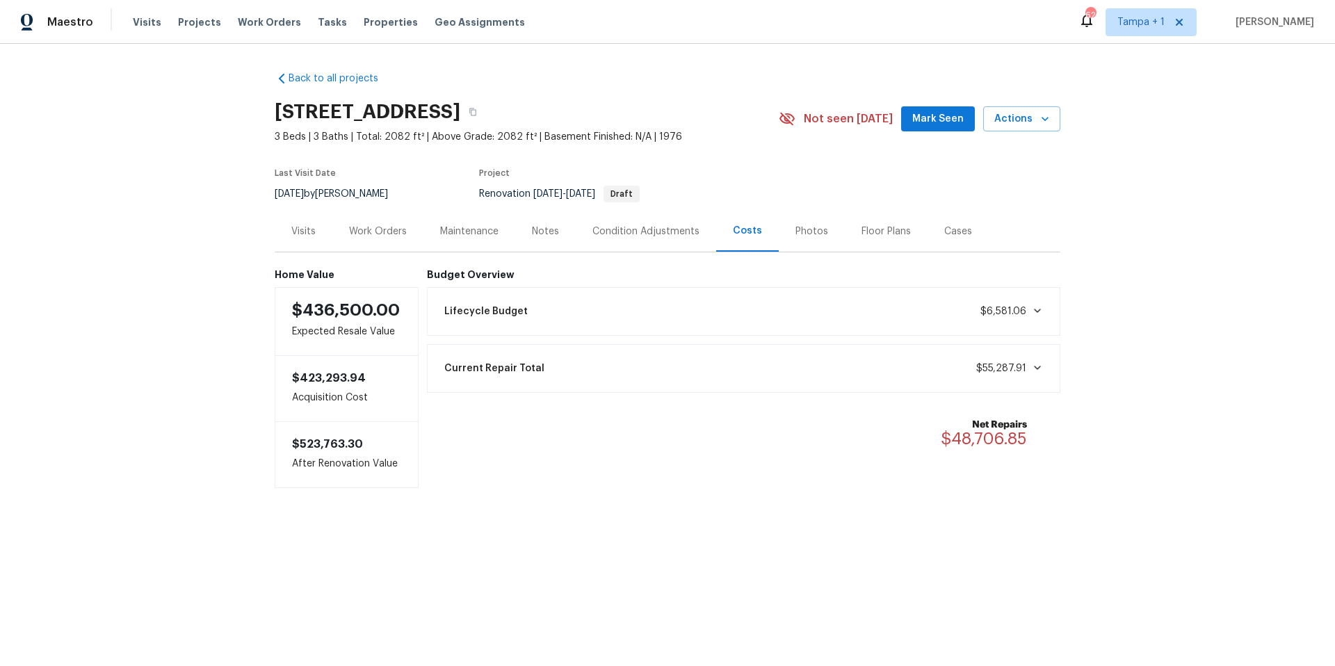
click at [359, 231] on div "Work Orders" at bounding box center [378, 232] width 58 height 14
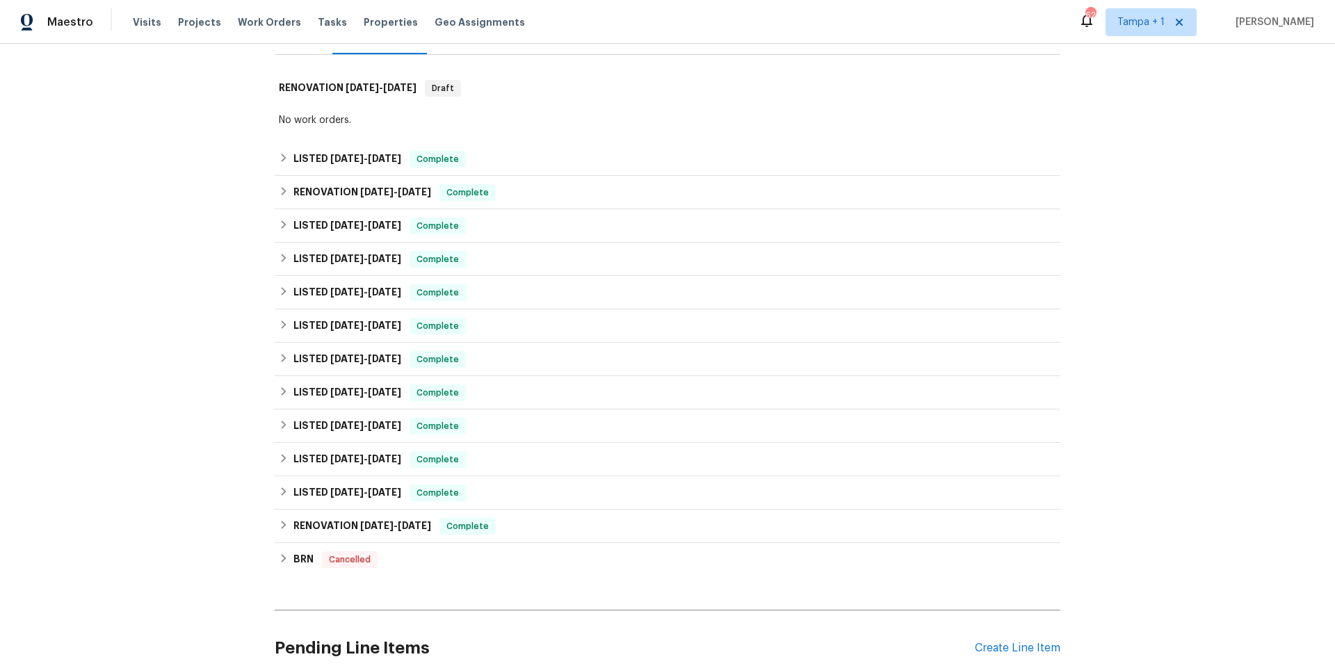
scroll to position [331, 0]
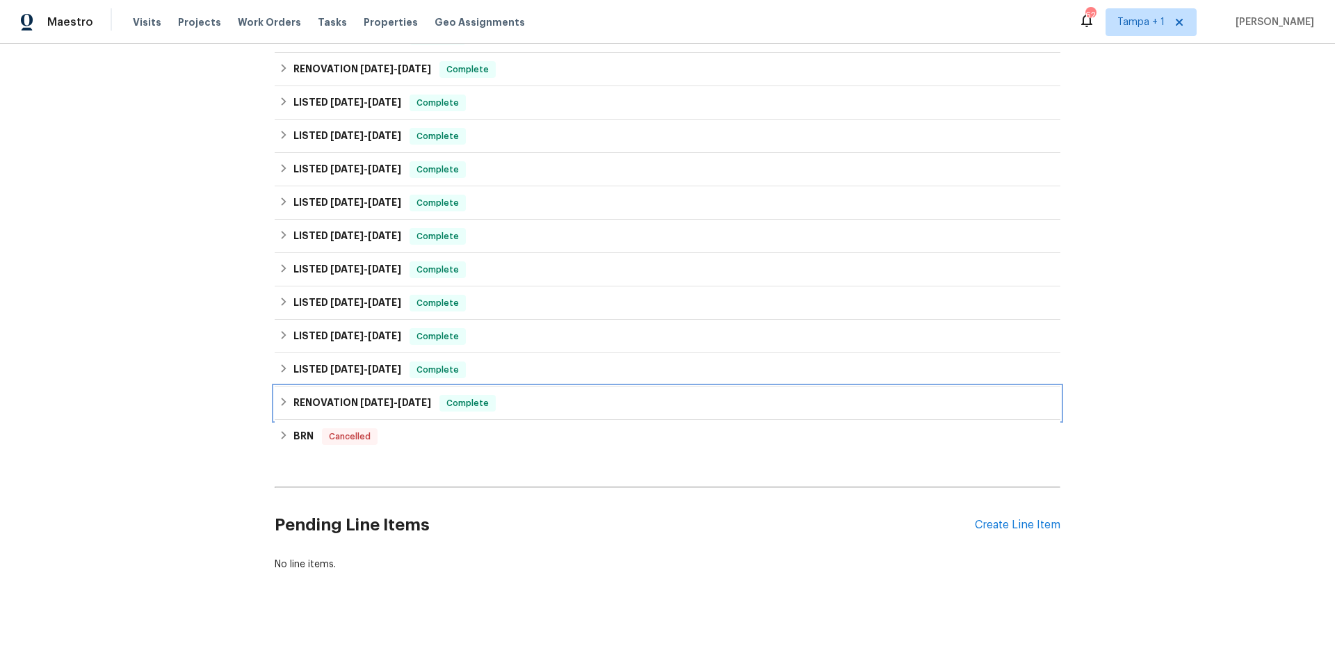
click at [483, 396] on span "Complete" at bounding box center [468, 403] width 54 height 14
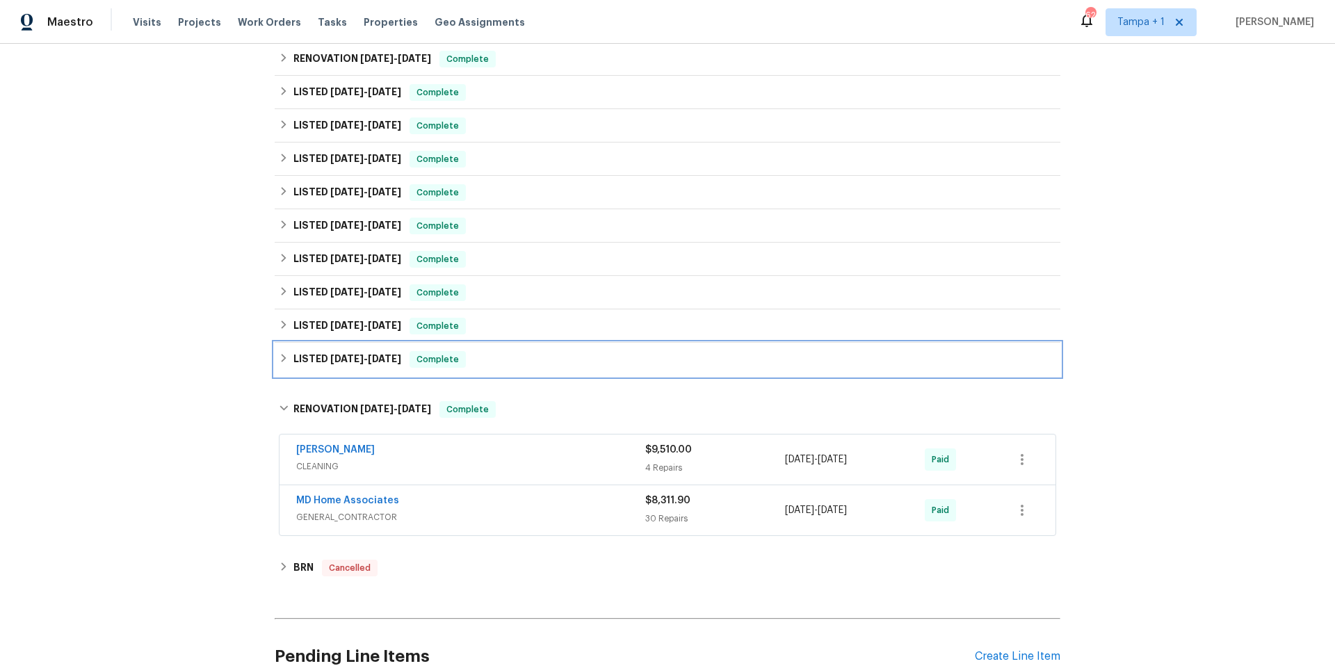
click at [656, 357] on div "LISTED 6/18/24 - 6/18/24 Complete" at bounding box center [668, 359] width 778 height 17
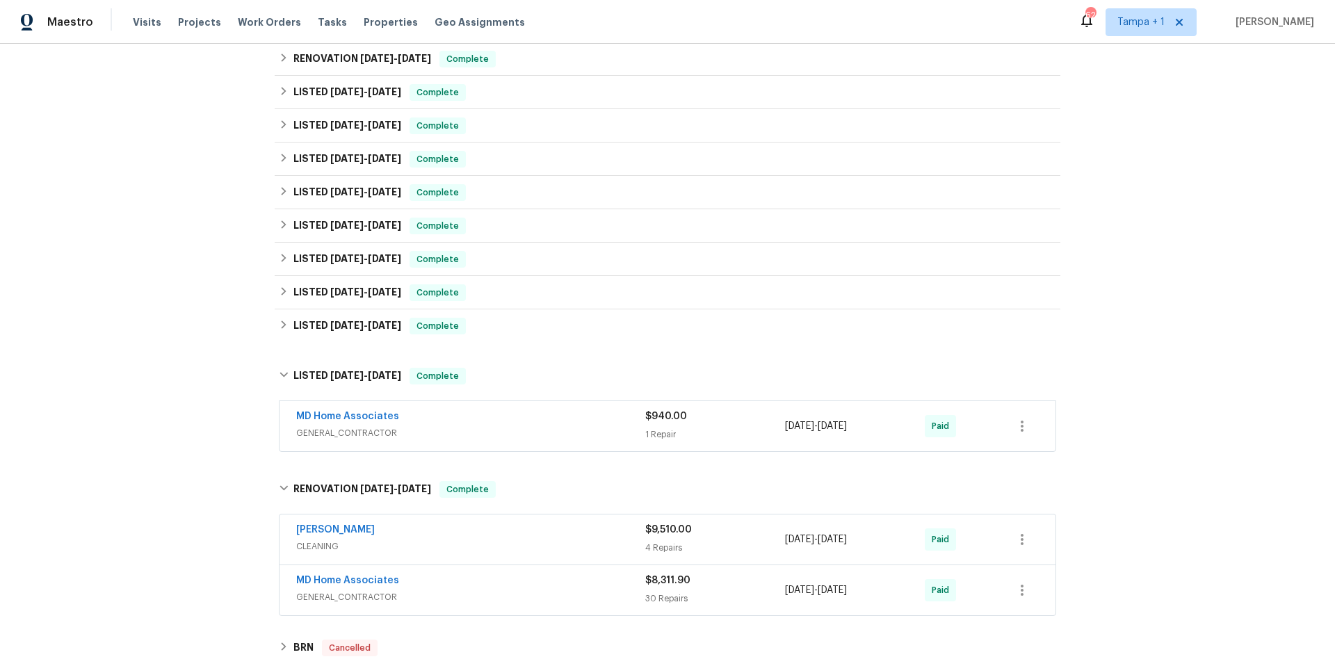
click at [531, 536] on div "Wendy Martin" at bounding box center [470, 531] width 349 height 17
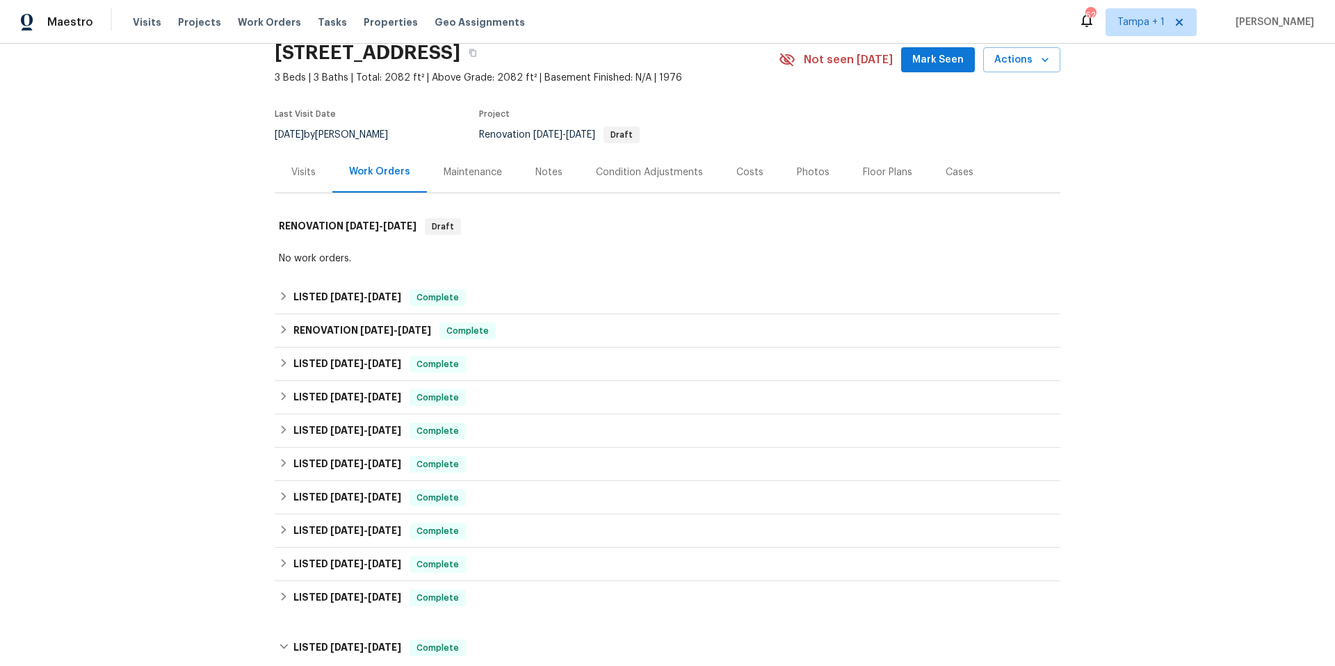
scroll to position [124, 0]
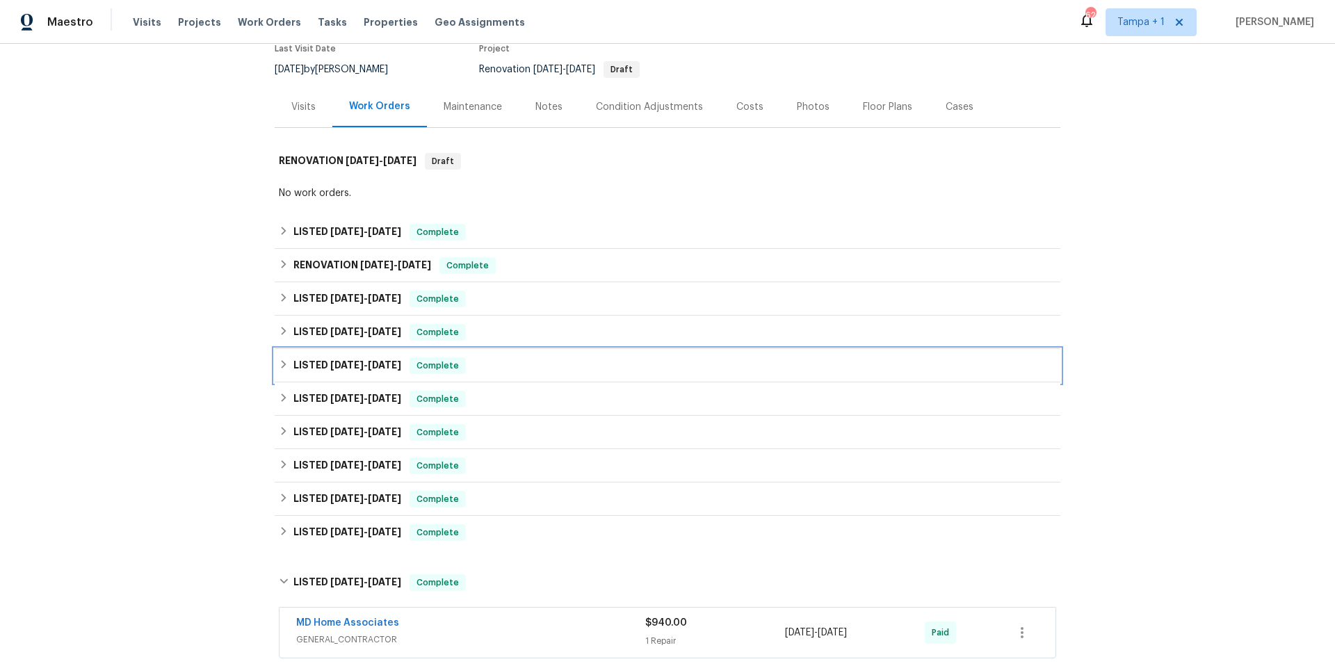
click at [355, 366] on span "3/10/25" at bounding box center [346, 365] width 33 height 10
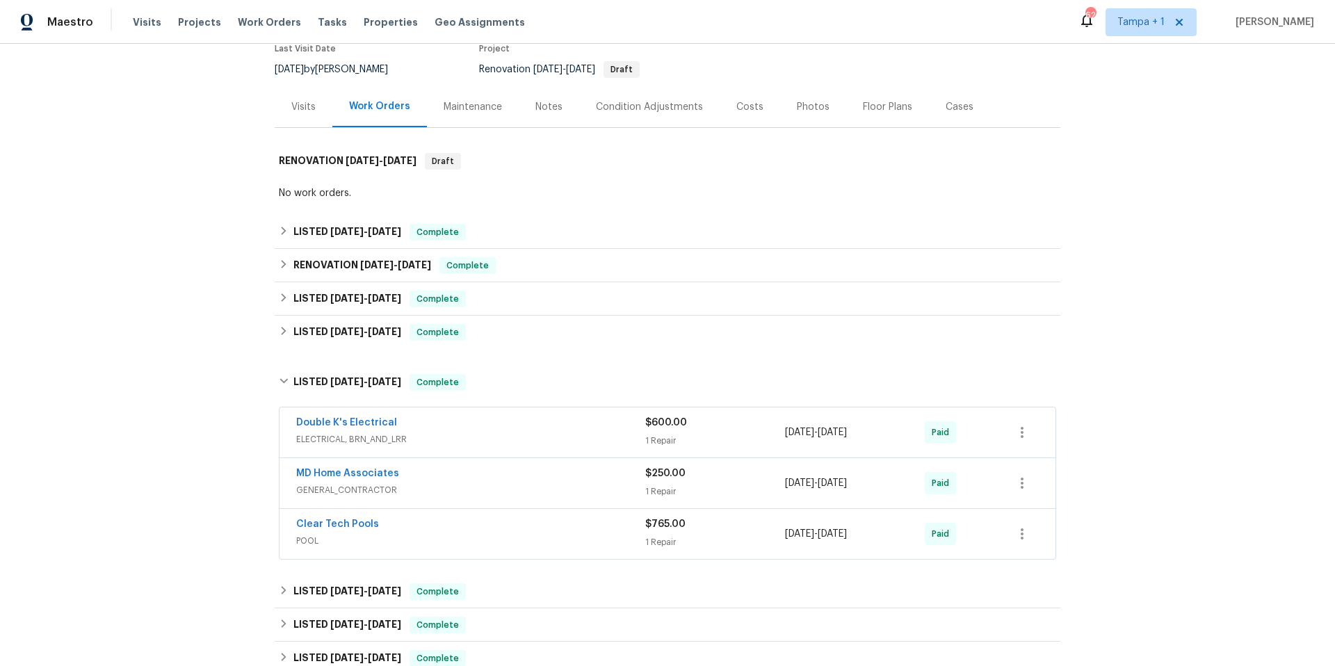
click at [457, 430] on div "Double K's Electrical" at bounding box center [470, 424] width 349 height 17
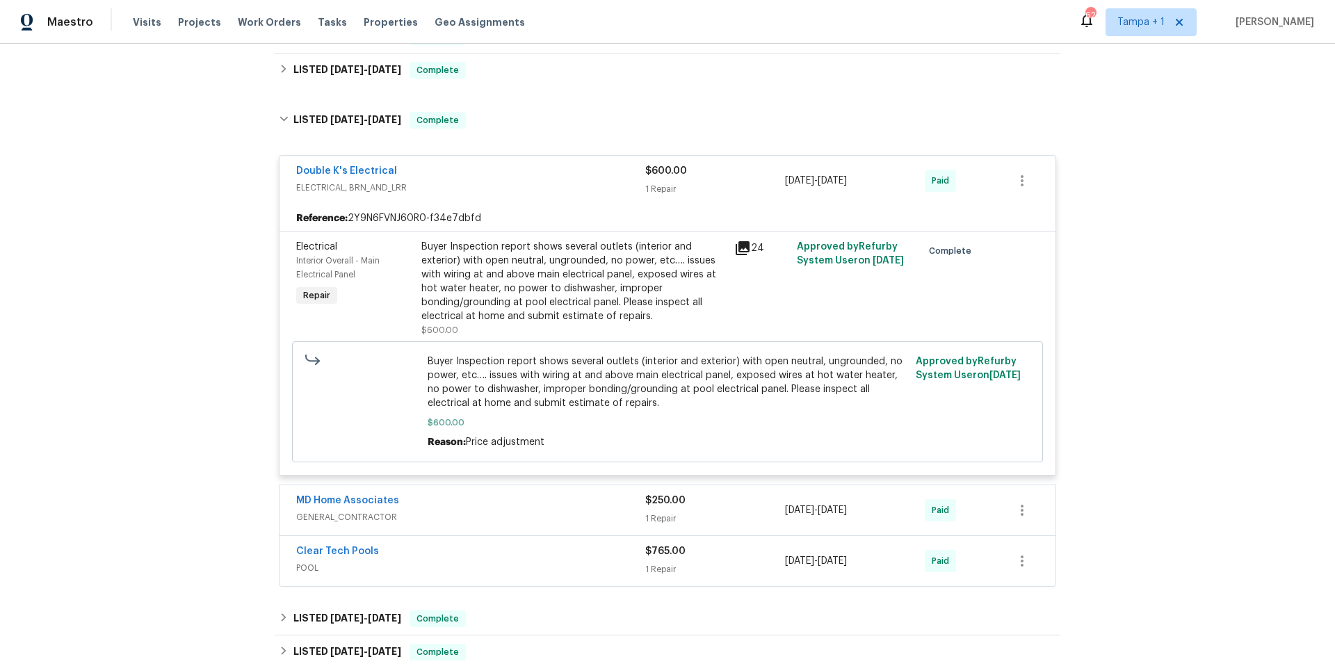
scroll to position [414, 0]
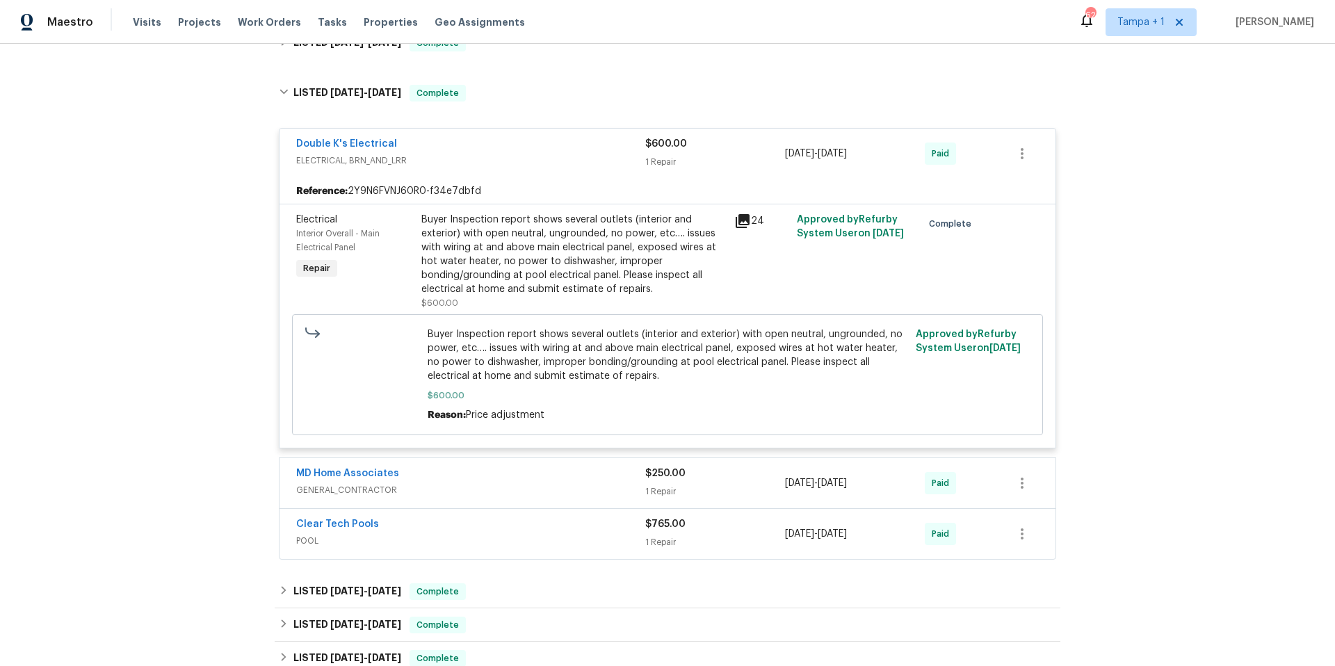
click at [485, 475] on div "MD Home Associates" at bounding box center [470, 475] width 349 height 17
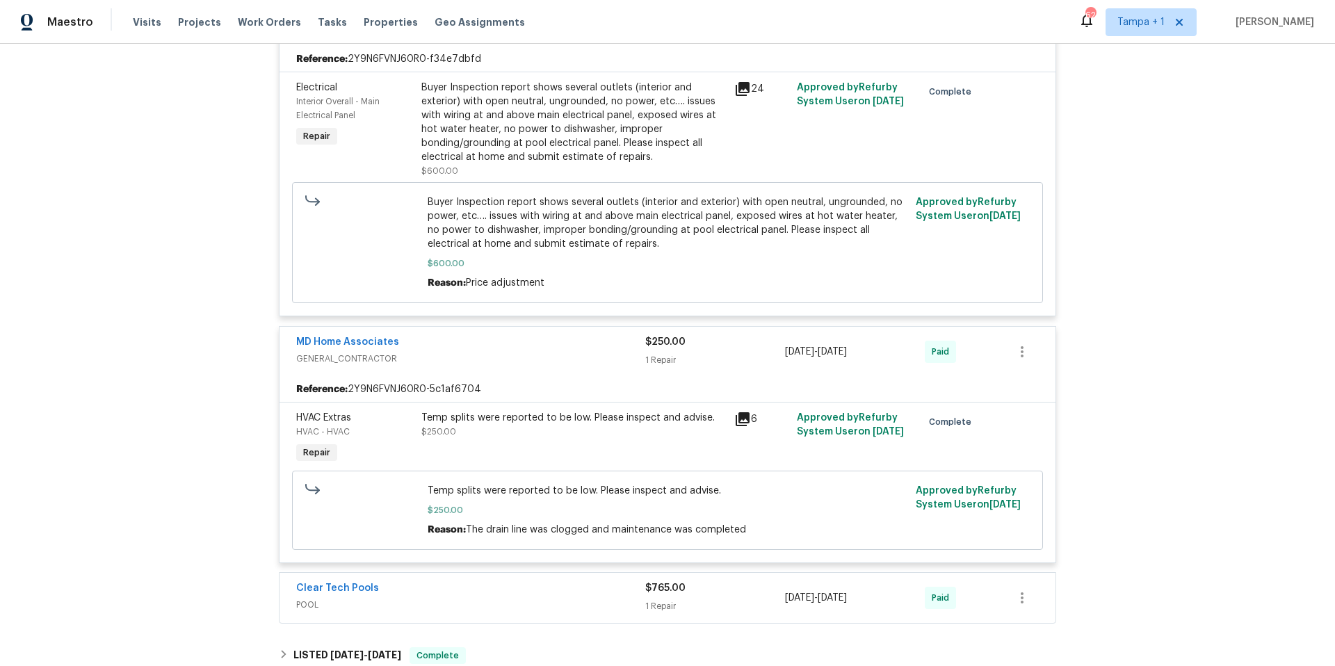
scroll to position [825, 0]
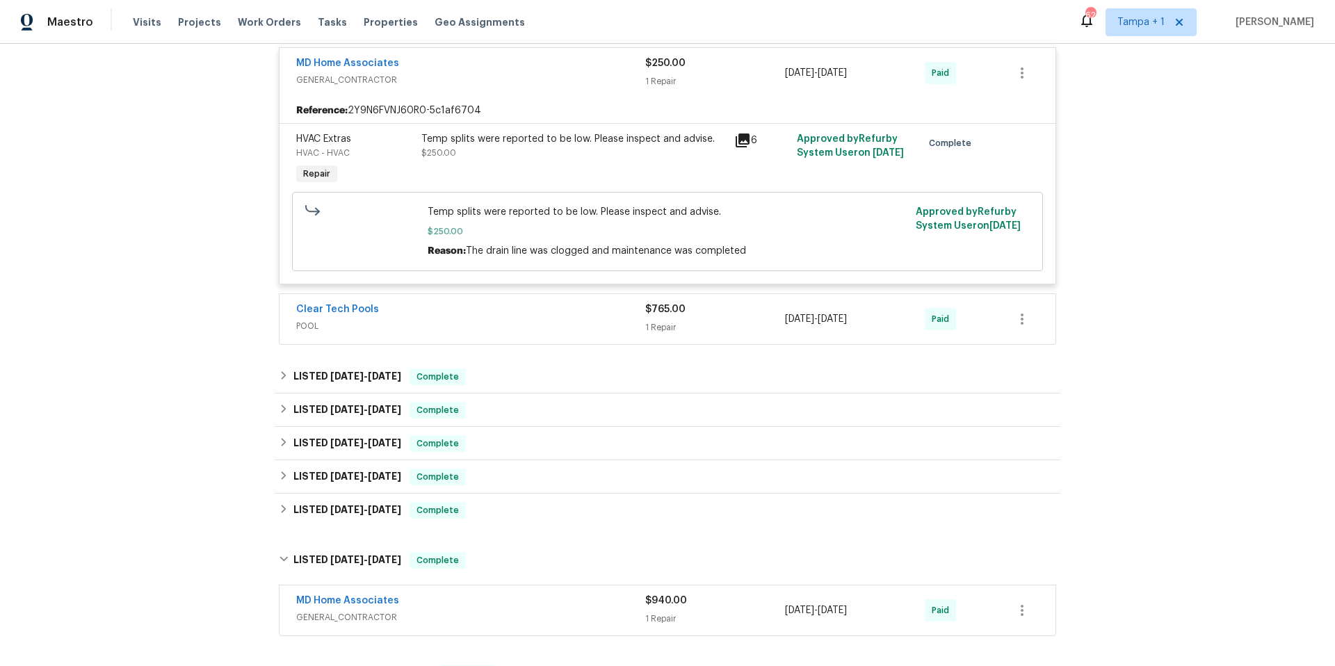
click at [535, 300] on div "Clear Tech Pools POOL $765.00 1 Repair 3/10/2025 - 3/14/2025 Paid" at bounding box center [668, 319] width 776 height 50
click at [535, 306] on div "Clear Tech Pools" at bounding box center [470, 311] width 349 height 17
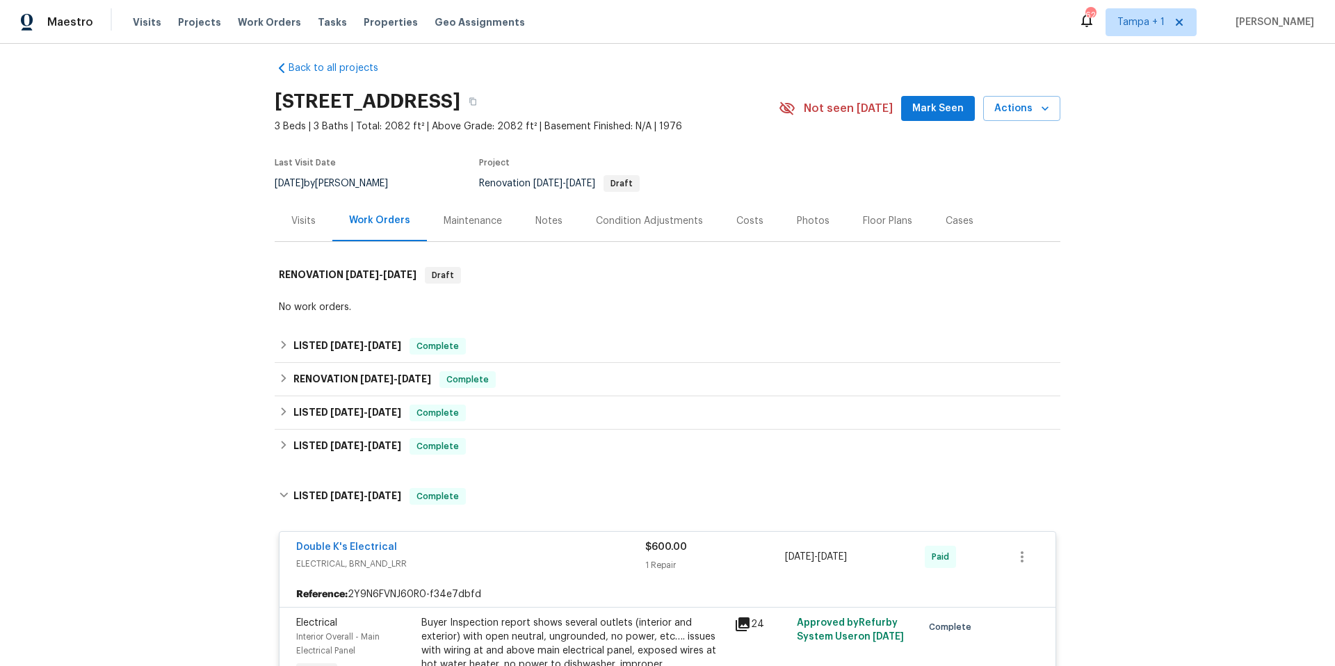
scroll to position [0, 0]
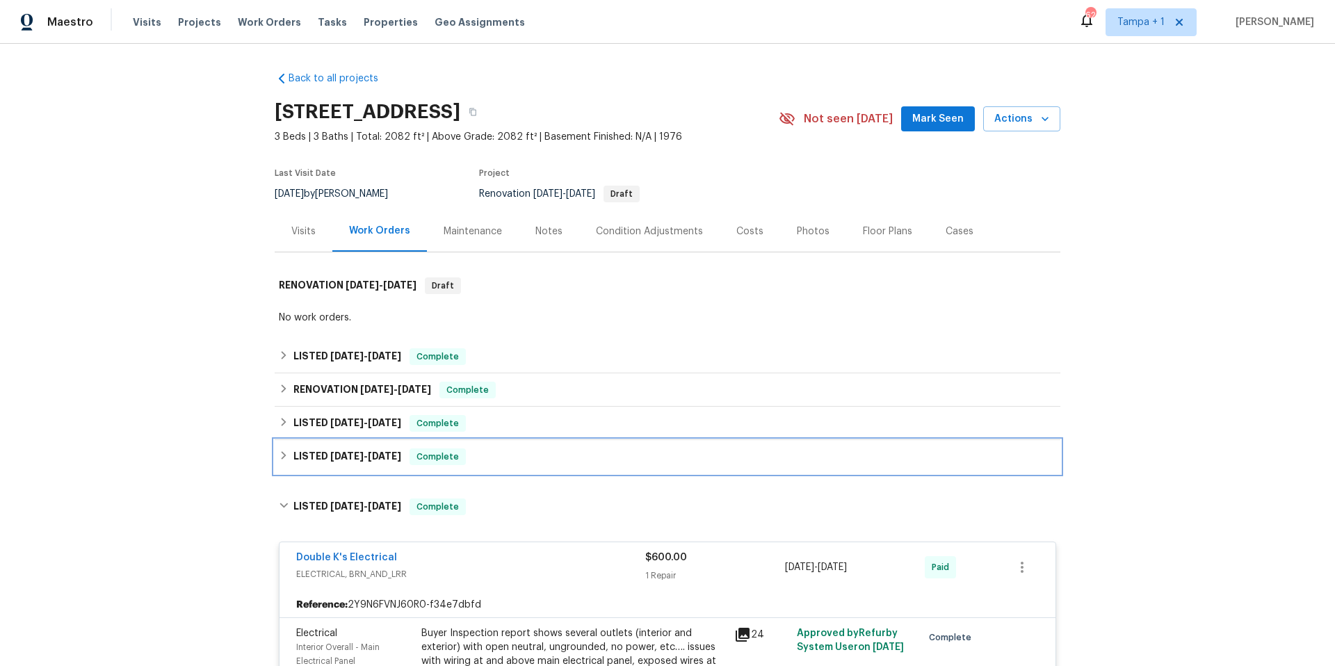
click at [515, 449] on div "LISTED 3/10/25 - 3/19/25 Complete" at bounding box center [668, 457] width 778 height 17
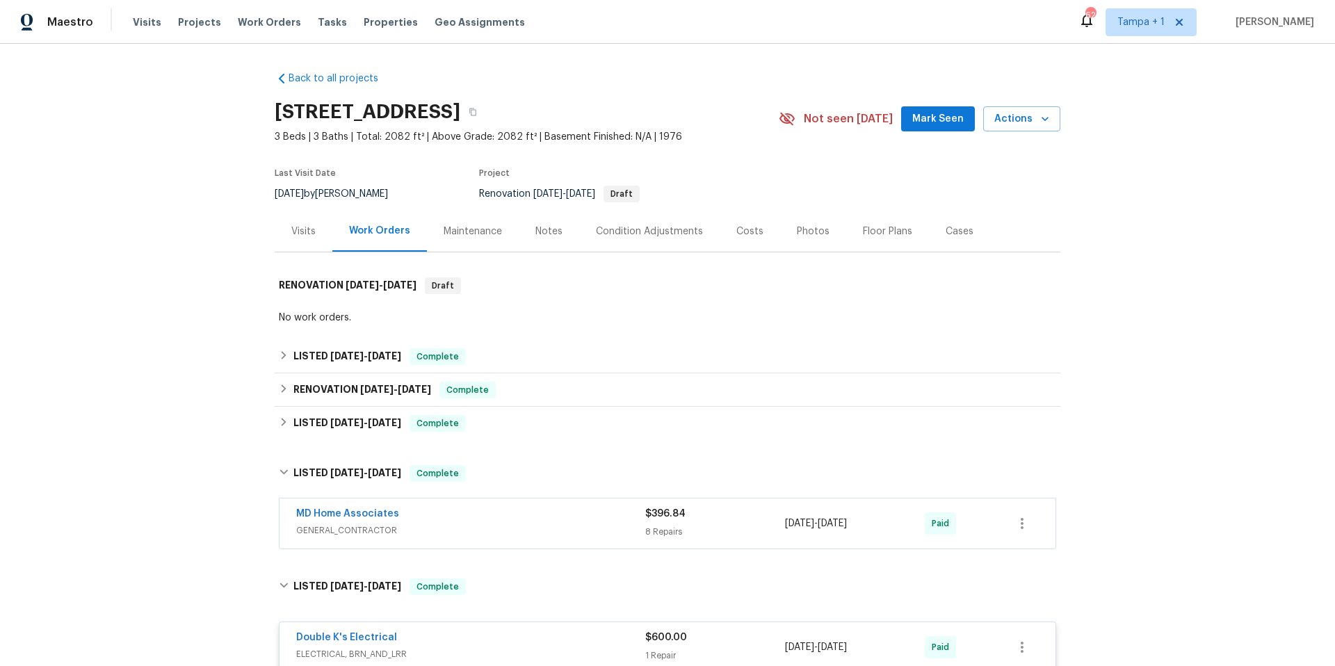
click at [510, 518] on div "MD Home Associates" at bounding box center [470, 515] width 349 height 17
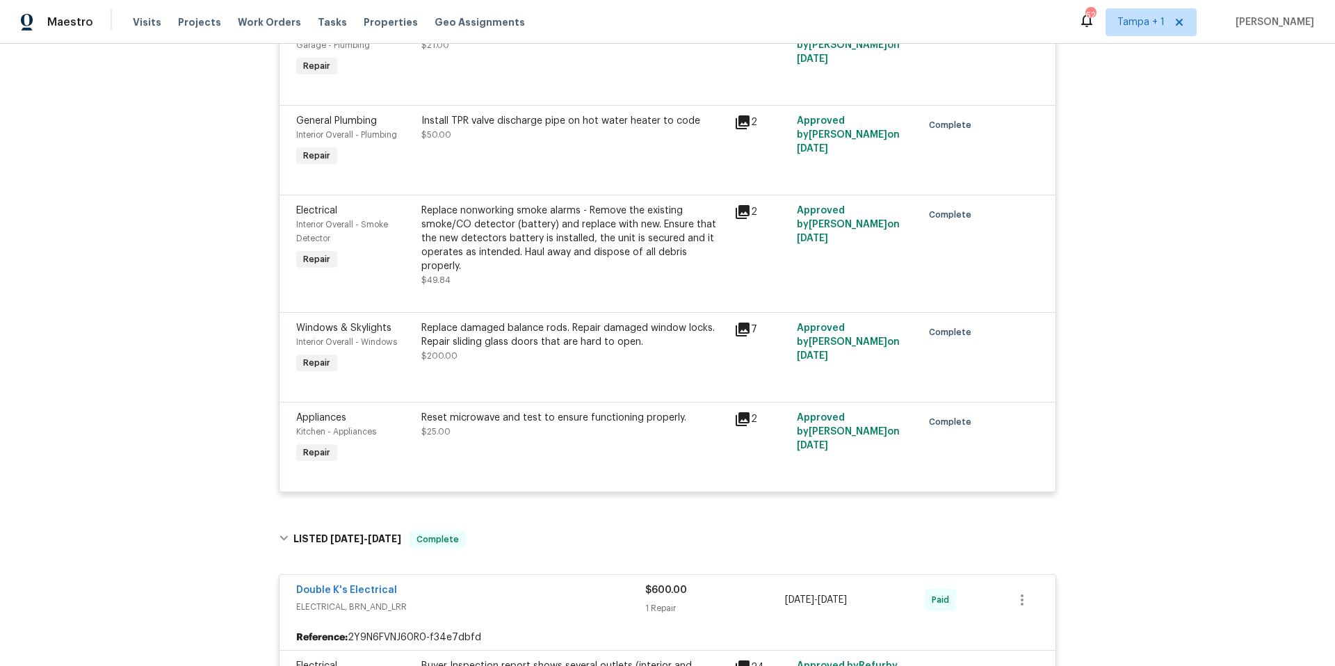
scroll to position [162, 0]
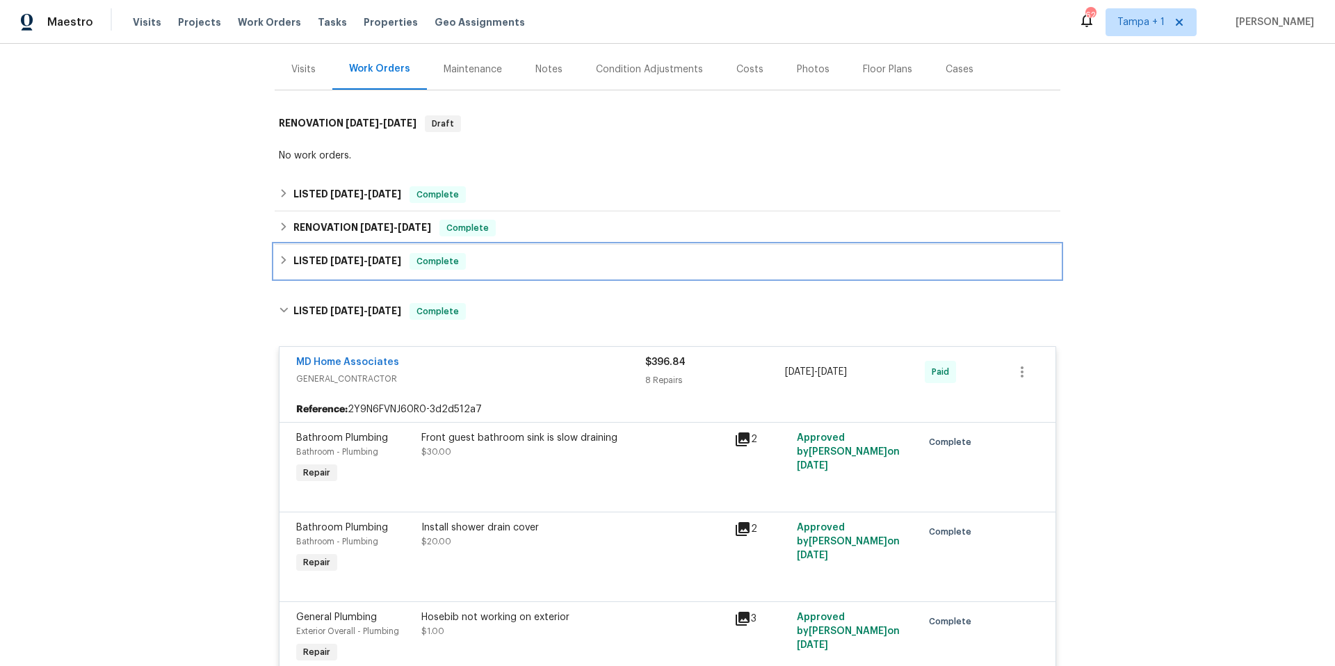
click at [496, 250] on div "LISTED 5/6/25 - 7/17/25 Complete" at bounding box center [668, 261] width 786 height 33
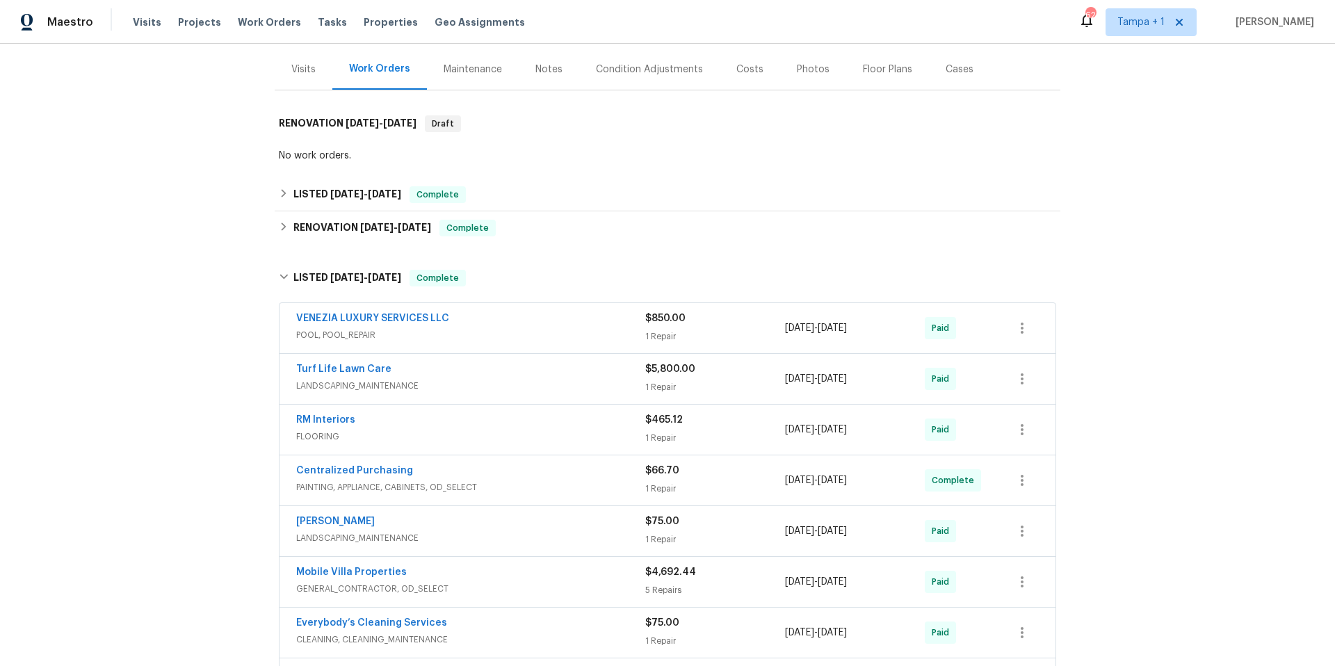
click at [531, 322] on div "VENEZIA LUXURY SERVICES LLC" at bounding box center [470, 320] width 349 height 17
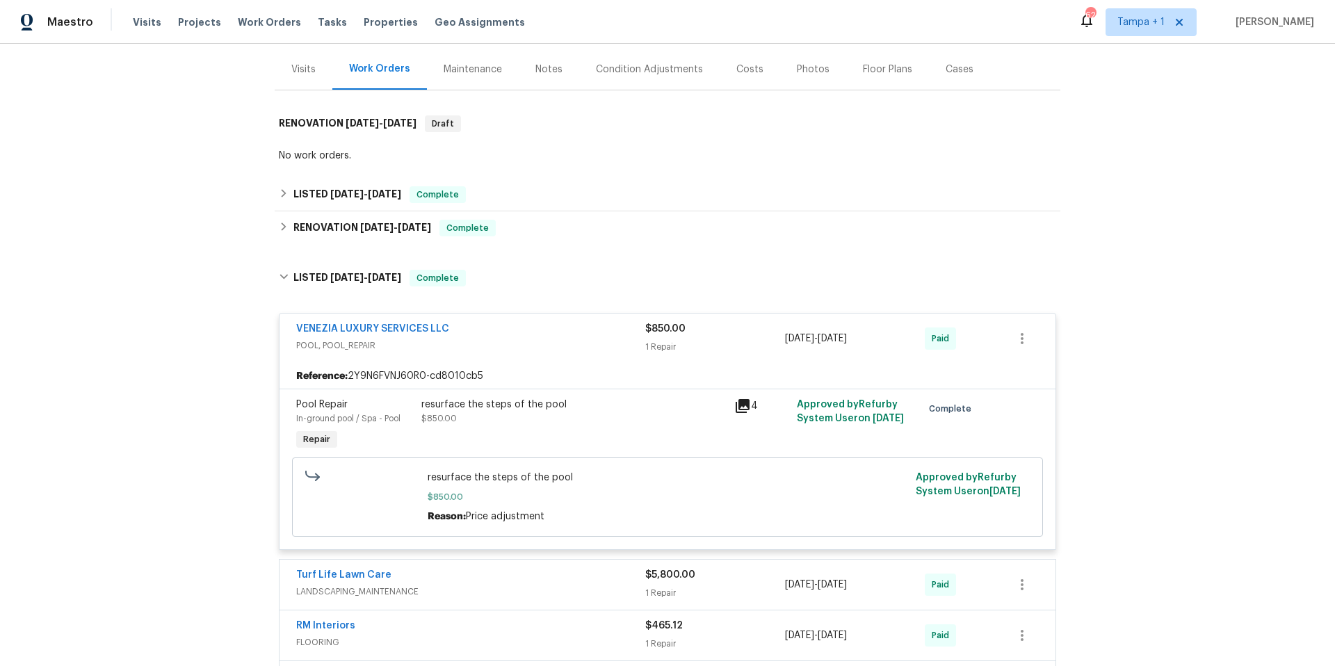
click at [531, 322] on div "VENEZIA LUXURY SERVICES LLC" at bounding box center [470, 330] width 349 height 17
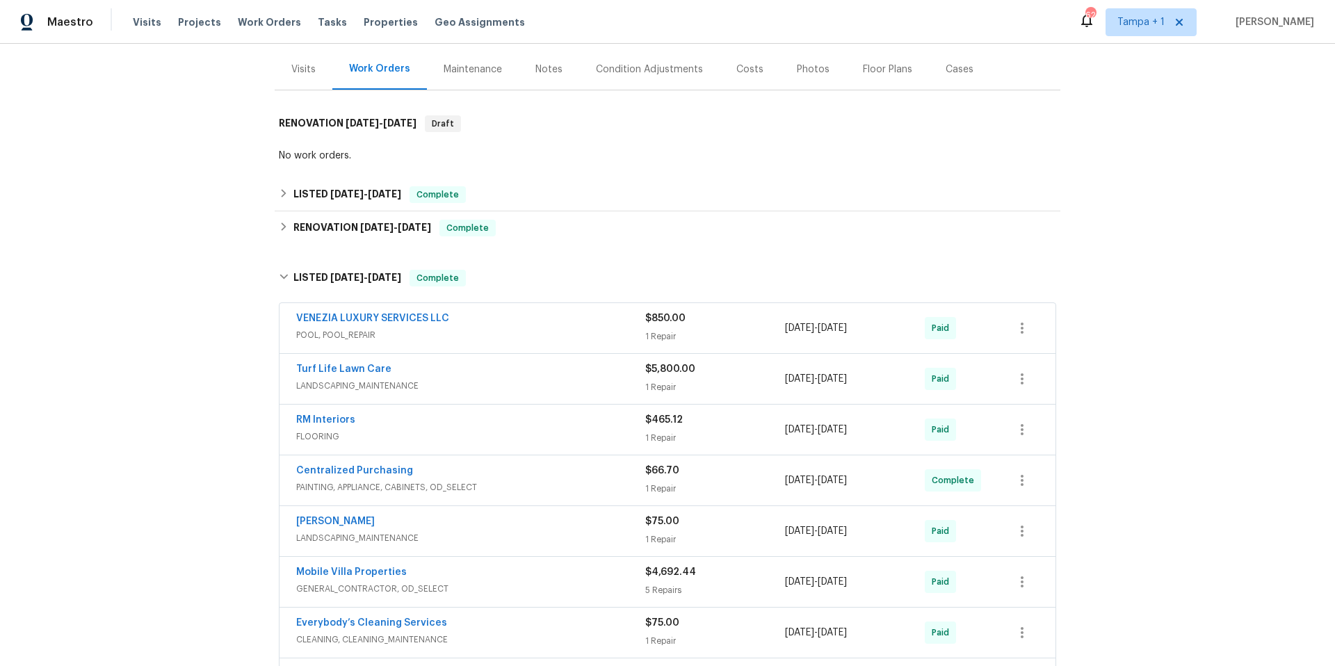
click at [551, 367] on div "Turf Life Lawn Care" at bounding box center [470, 370] width 349 height 17
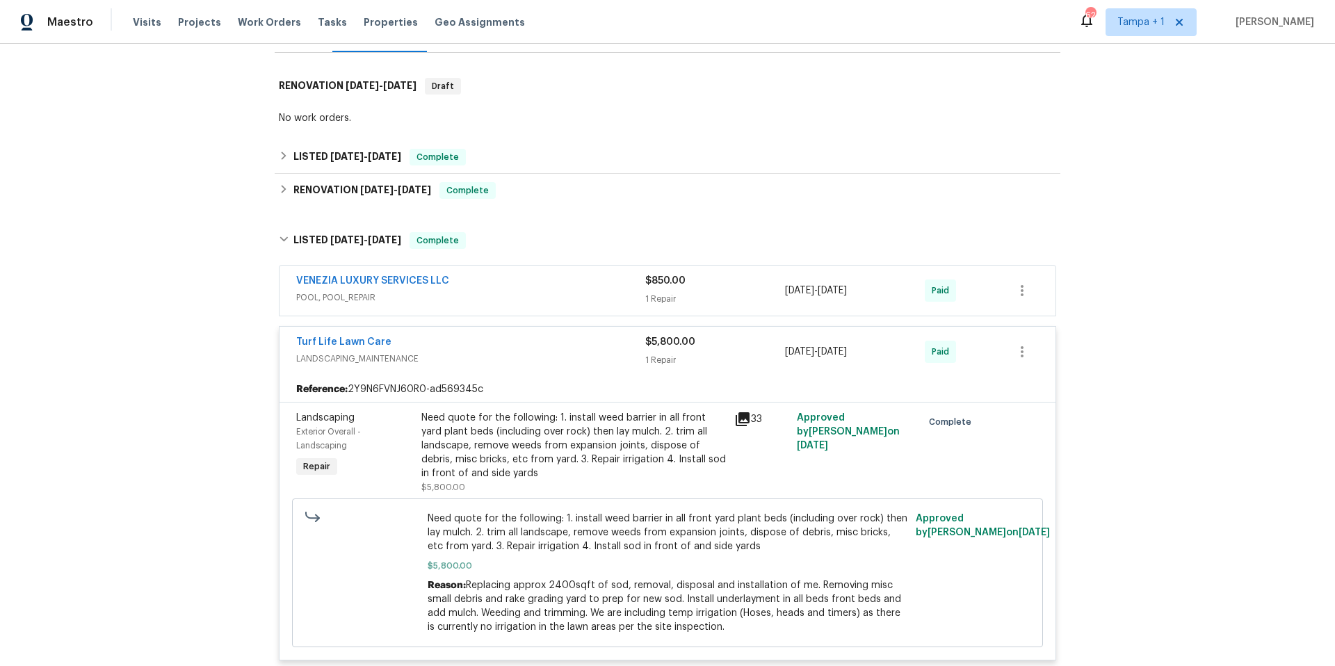
scroll to position [285, 0]
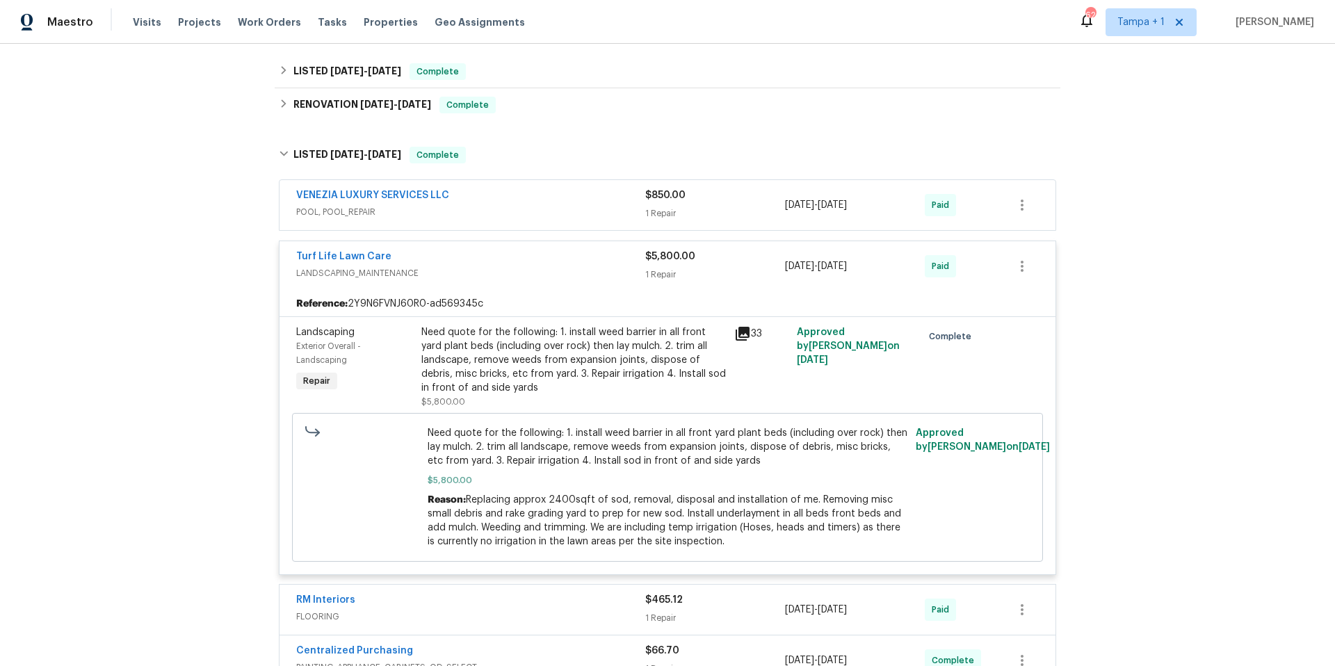
click at [564, 261] on div "Turf Life Lawn Care" at bounding box center [470, 258] width 349 height 17
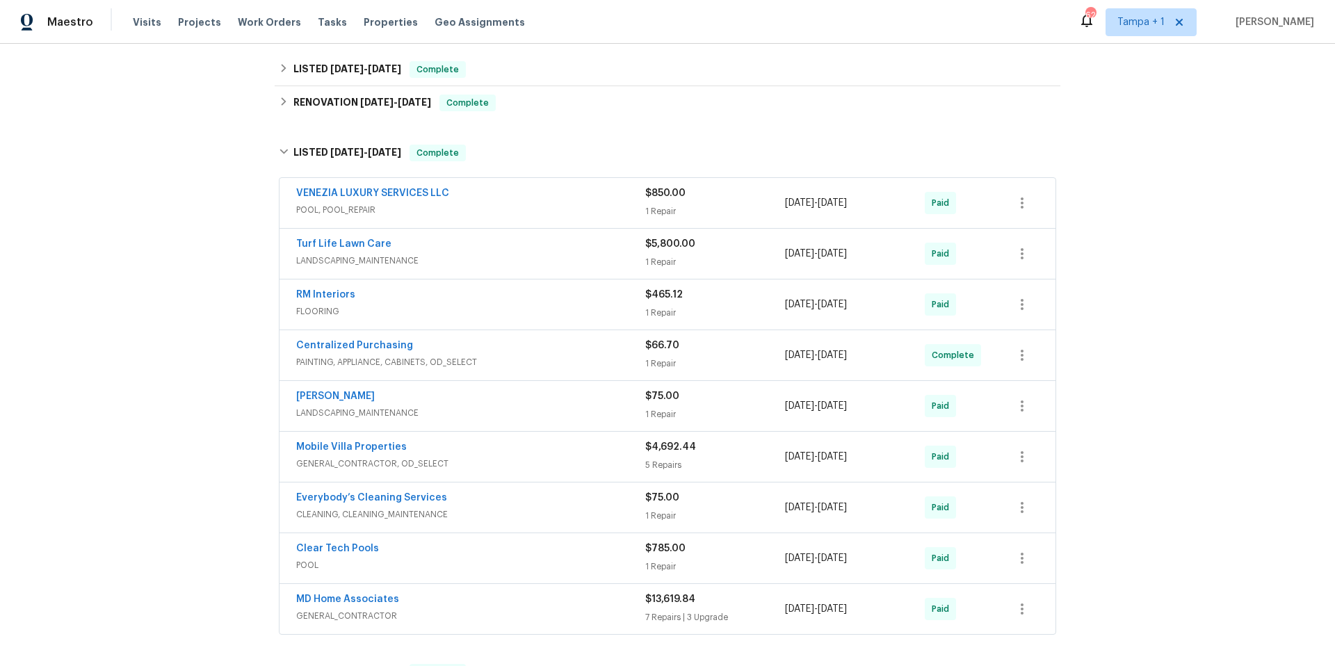
scroll to position [288, 0]
click at [522, 451] on div "Mobile Villa Properties" at bounding box center [470, 448] width 349 height 17
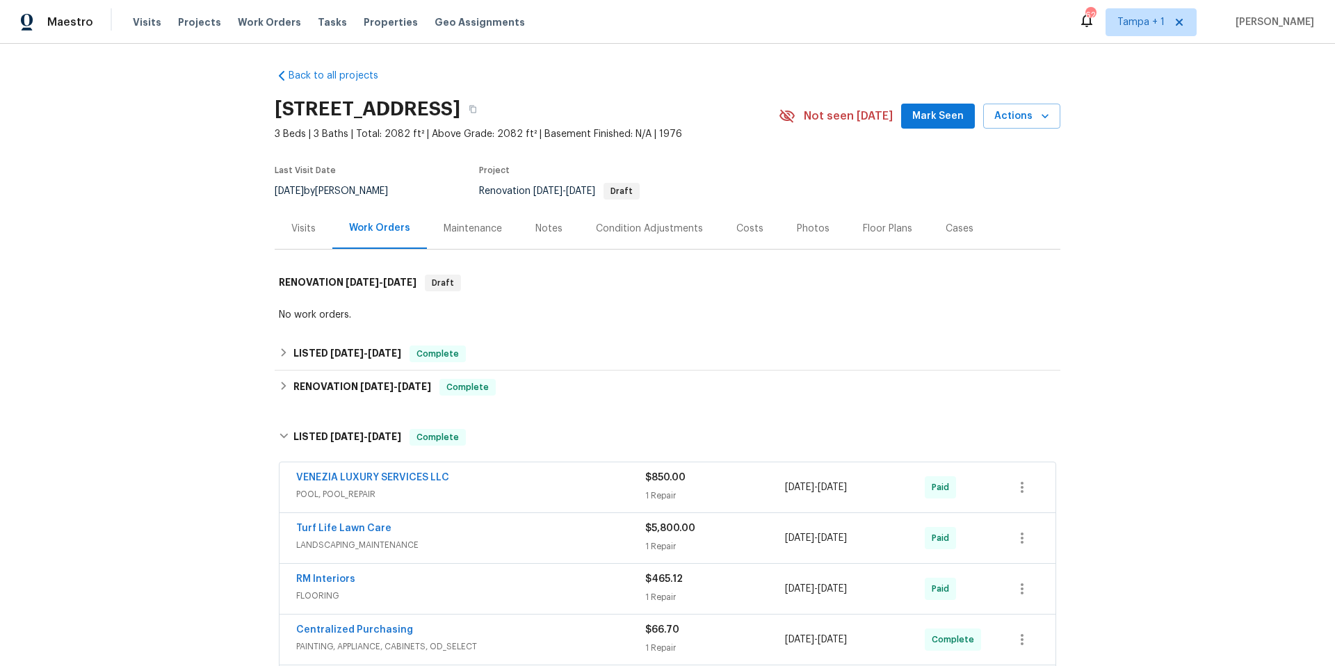
scroll to position [0, 0]
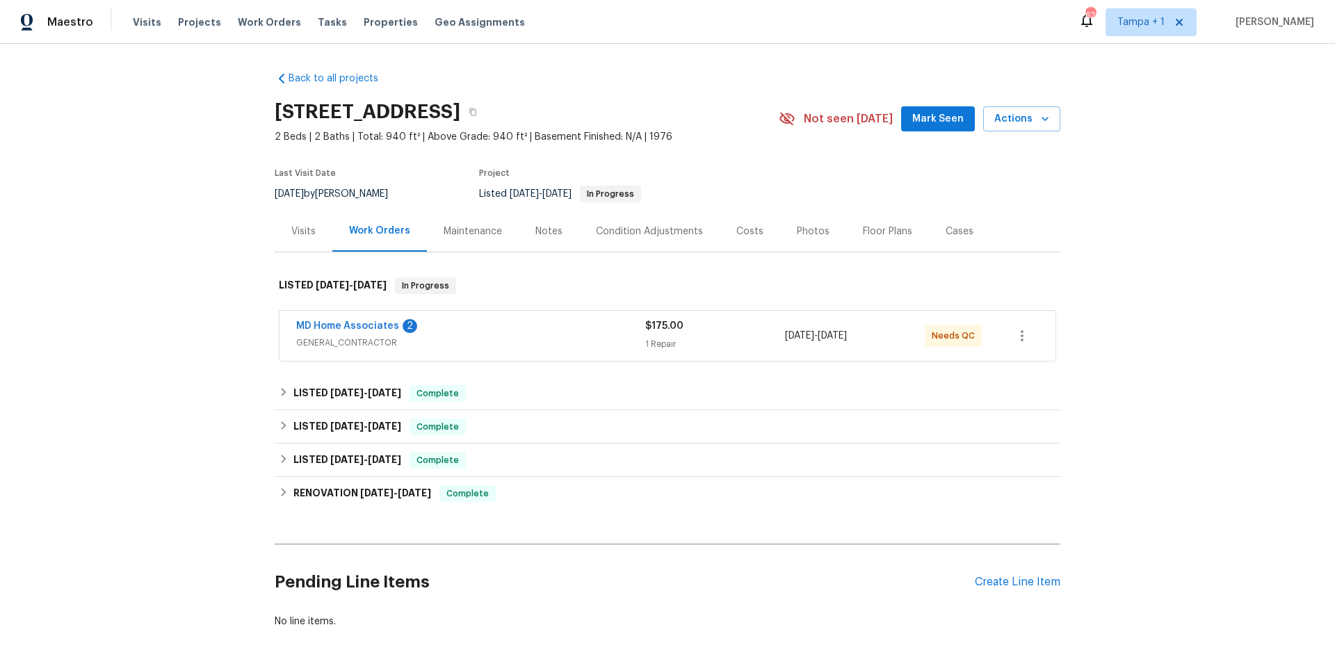
click at [508, 329] on div "MD Home Associates 2" at bounding box center [470, 327] width 349 height 17
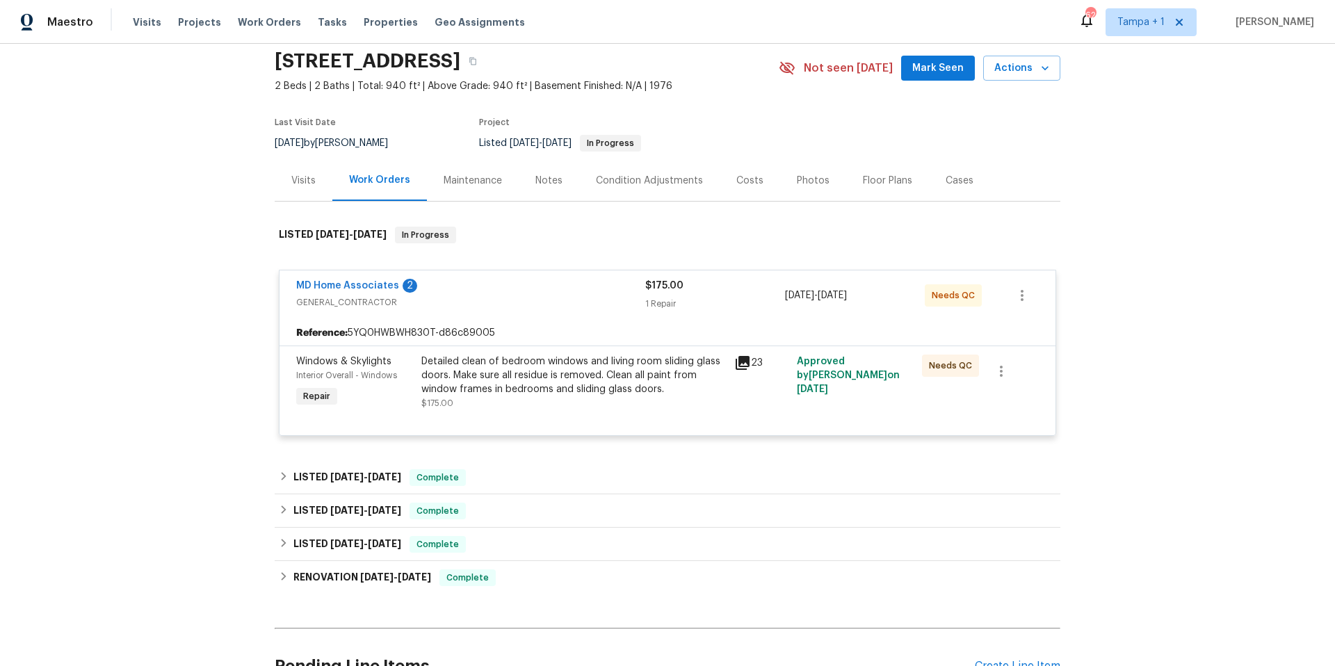
scroll to position [50, 0]
click at [378, 475] on span "[DATE]" at bounding box center [384, 478] width 33 height 10
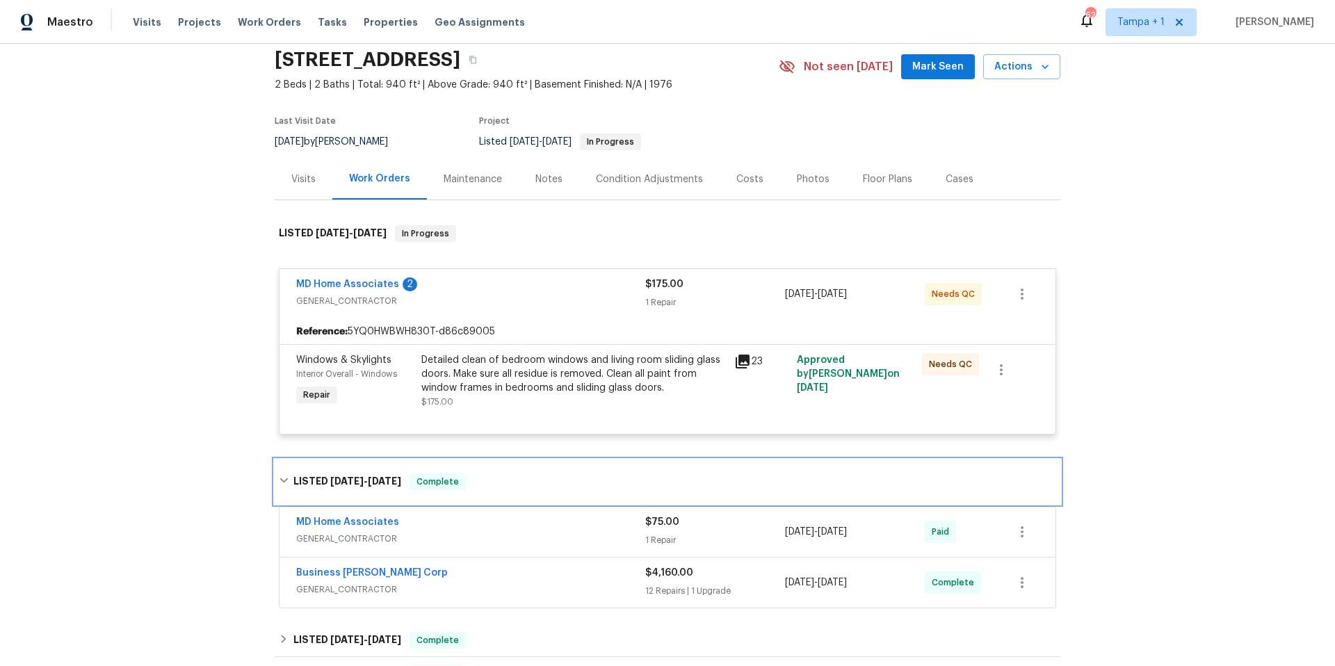
scroll to position [53, 0]
click at [444, 573] on div "Business [PERSON_NAME] Corp" at bounding box center [470, 573] width 349 height 17
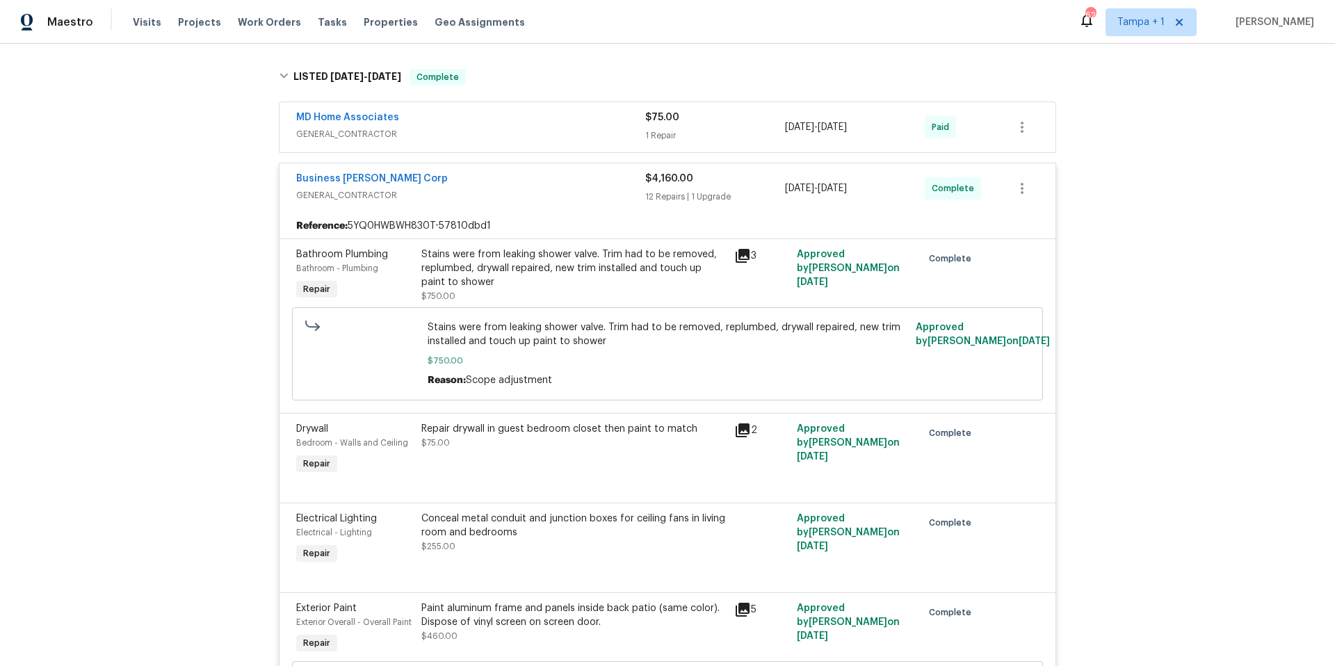
scroll to position [460, 0]
click at [571, 191] on span "GENERAL_CONTRACTOR" at bounding box center [470, 193] width 349 height 14
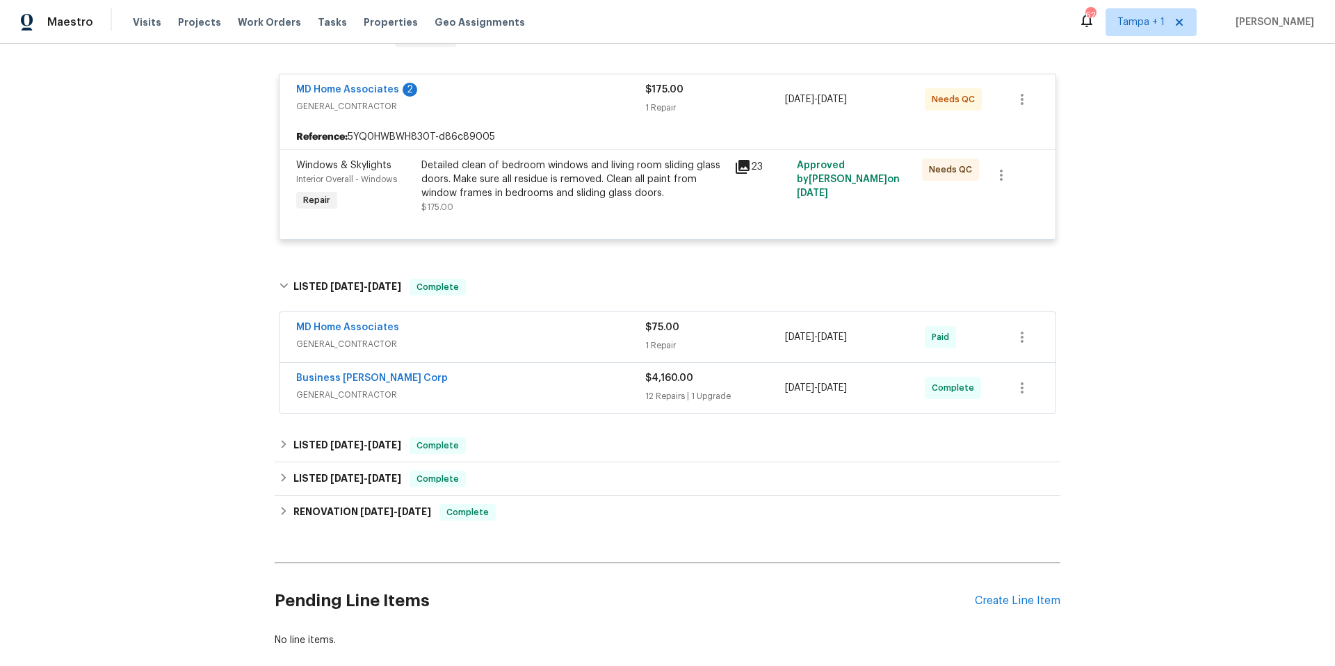
scroll to position [195, 0]
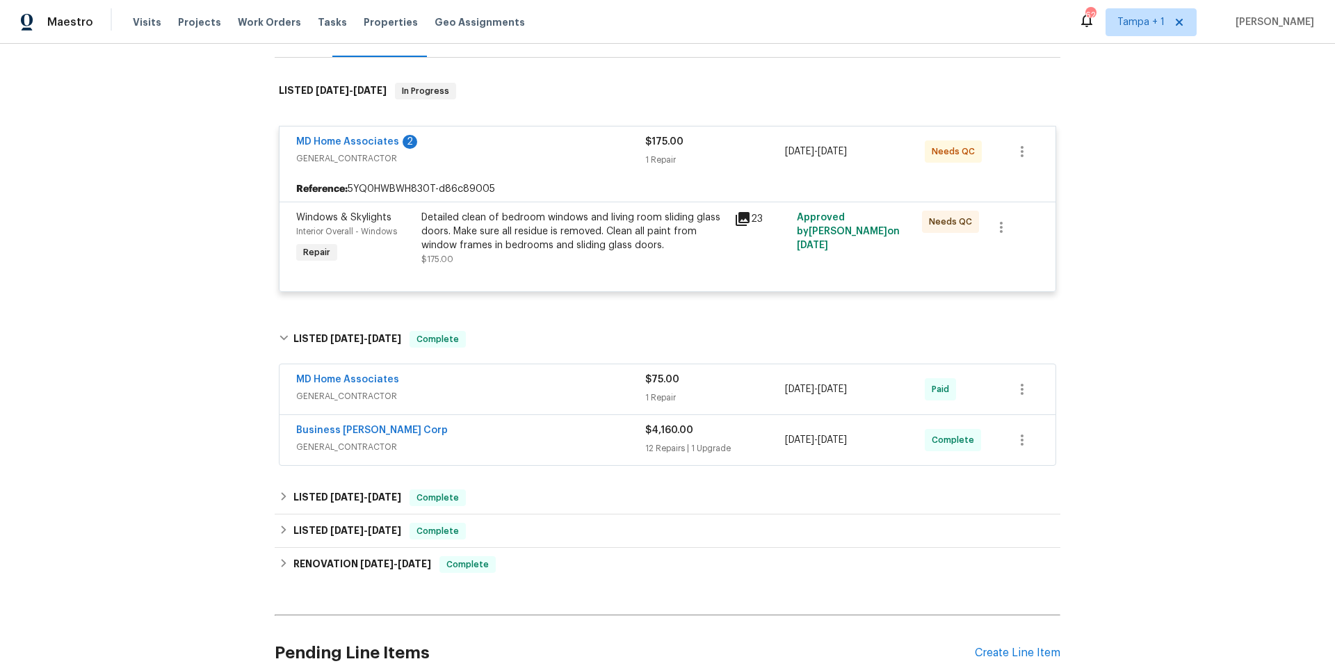
click at [501, 387] on div "MD Home Associates" at bounding box center [470, 381] width 349 height 17
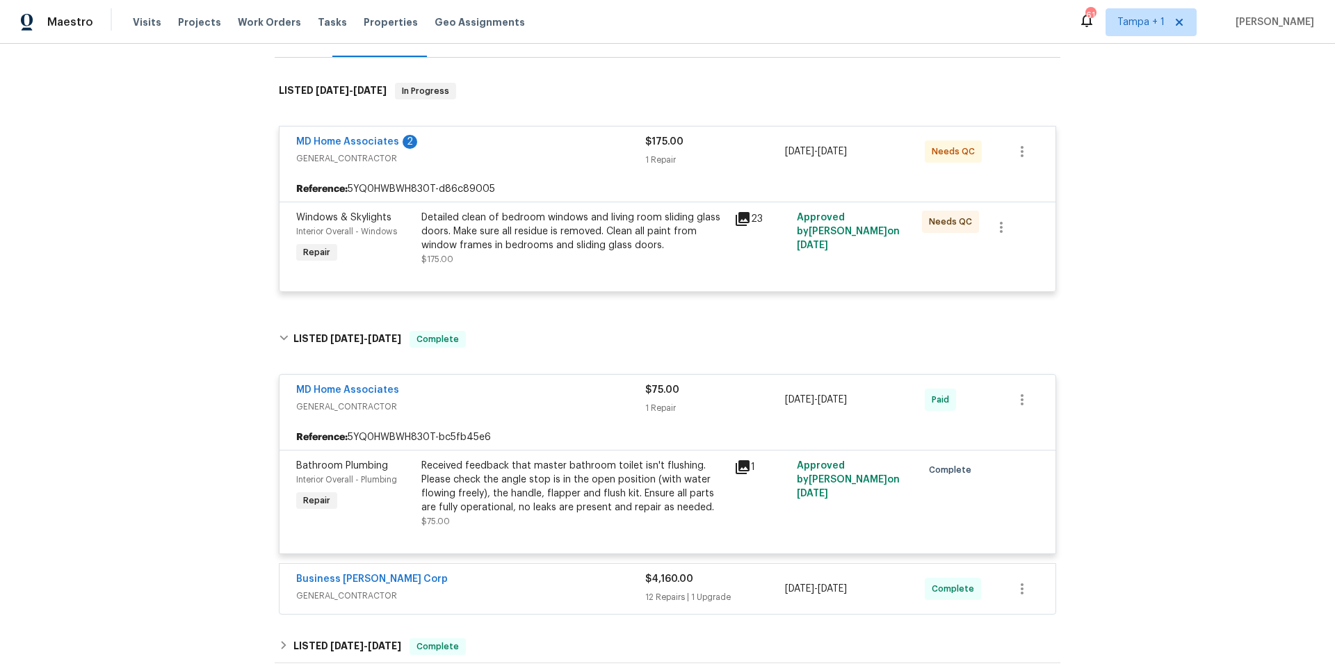
click at [501, 387] on div "MD Home Associates" at bounding box center [470, 391] width 349 height 17
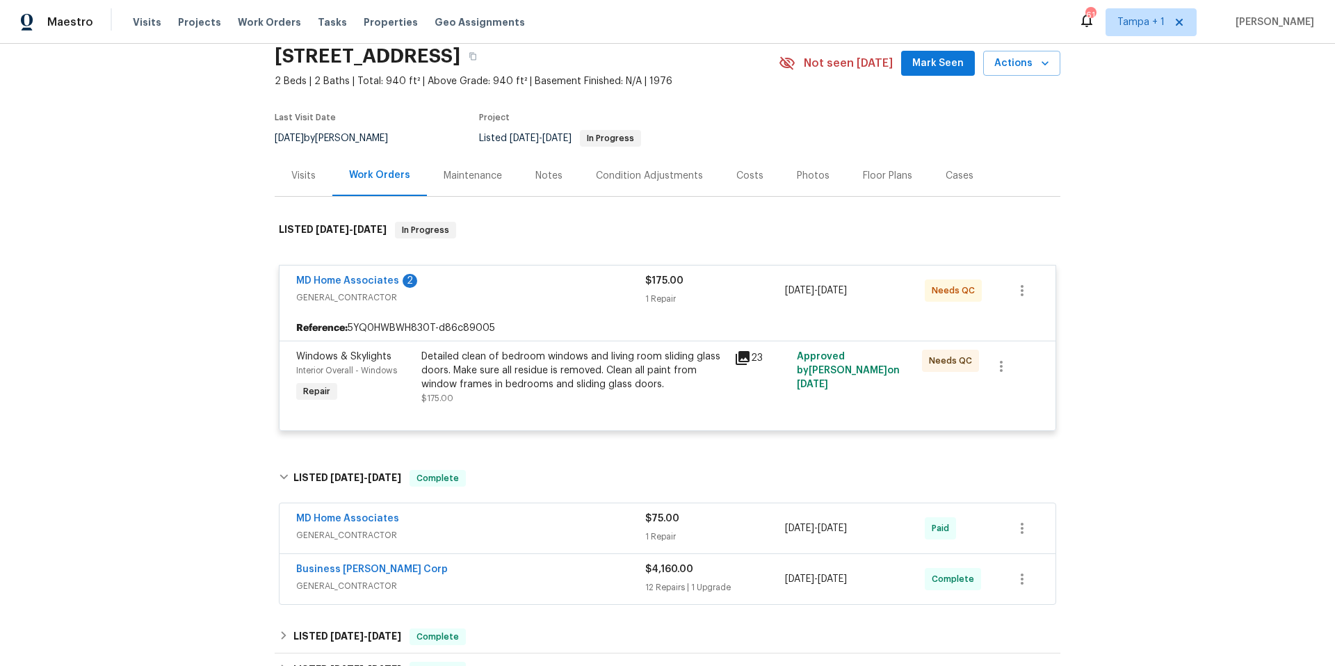
scroll to position [0, 0]
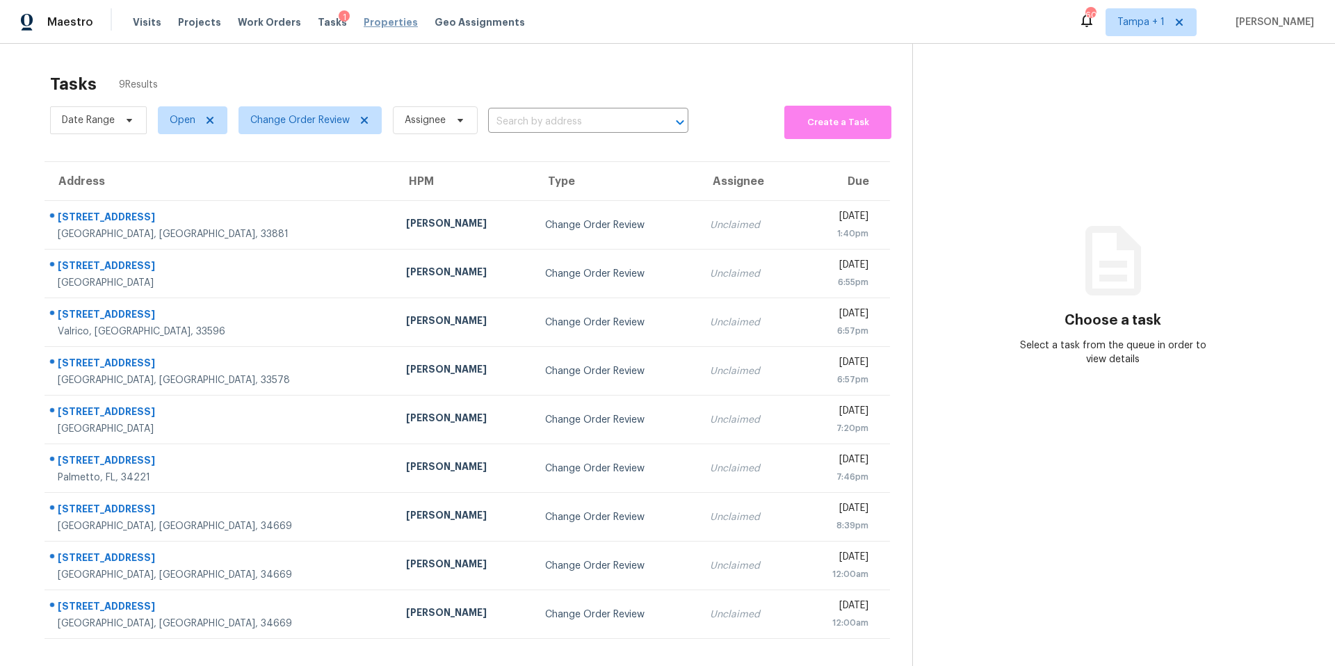
click at [369, 20] on span "Properties" at bounding box center [391, 22] width 54 height 14
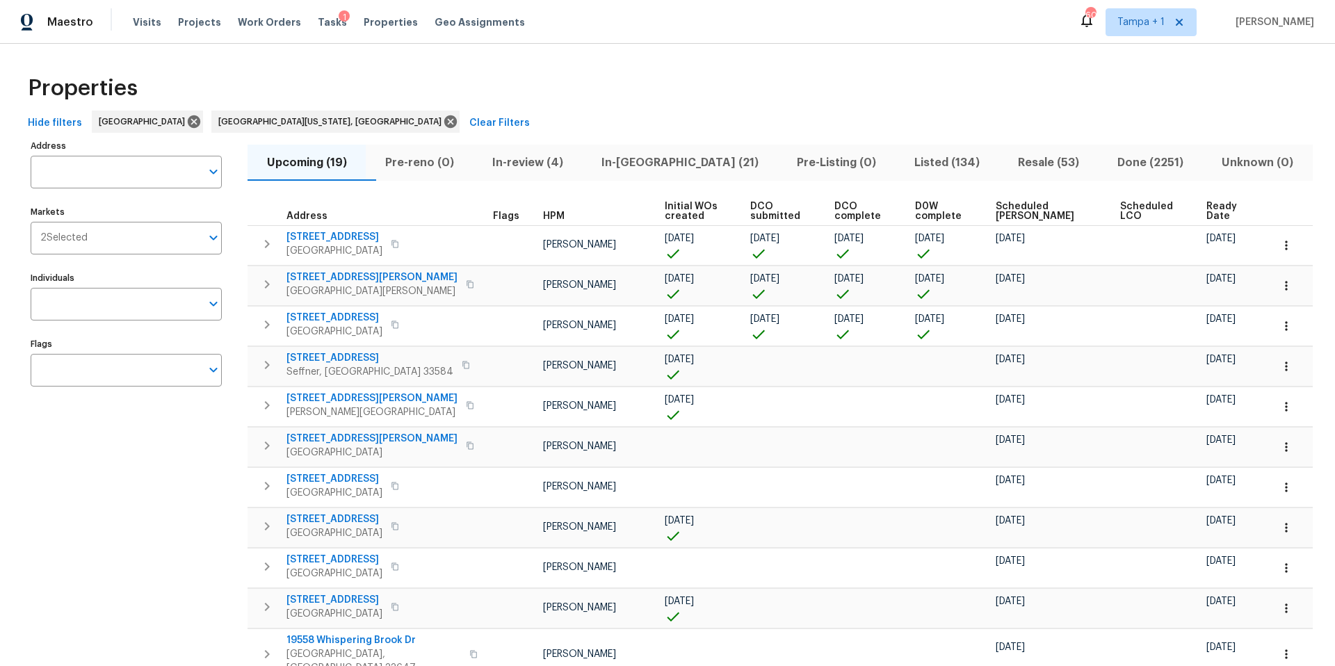
click at [69, 168] on input "Address" at bounding box center [116, 172] width 170 height 33
paste input "1603 Carson White Ln, Ruskin, FL 33570"
type input "1603 Carson White Ln, Ruskin, FL 33570"
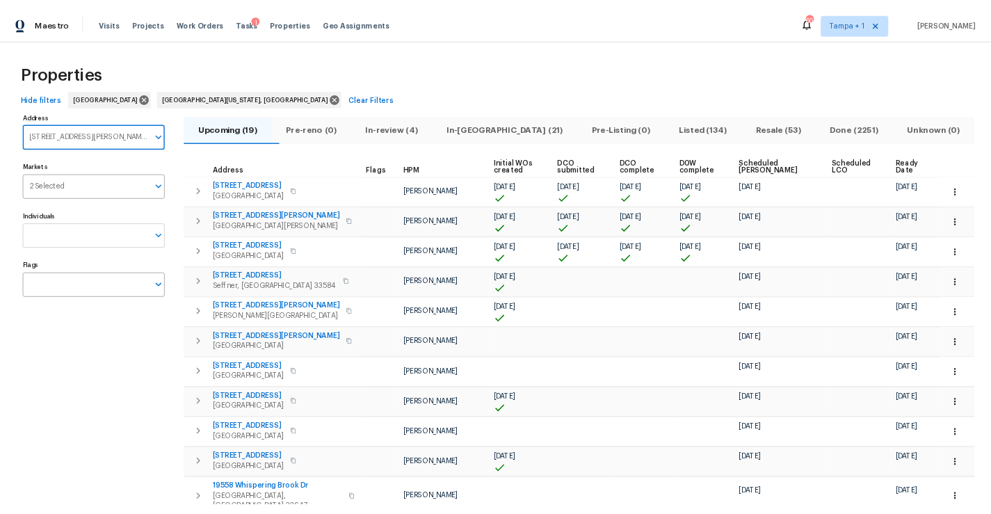
scroll to position [0, 19]
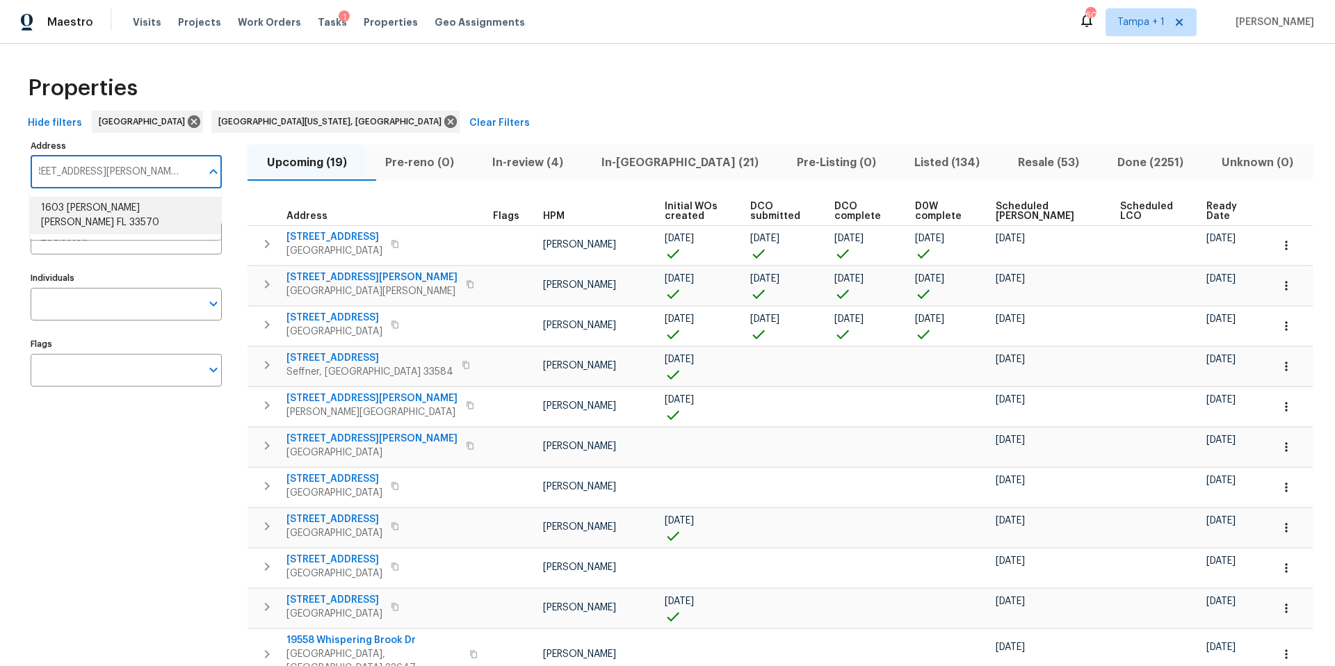
click at [117, 205] on li "1603 Carson White Ln Ruskin FL 33570" at bounding box center [125, 216] width 191 height 38
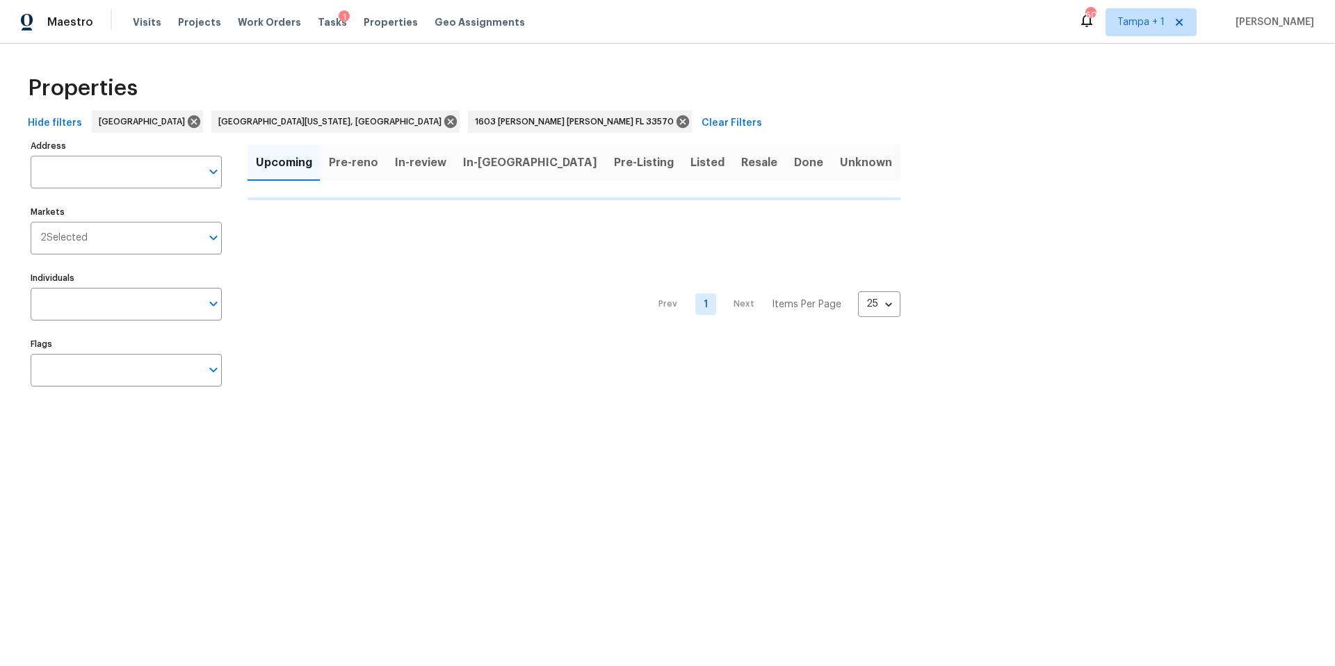
type input "1603 Carson White Ln Ruskin FL 33570"
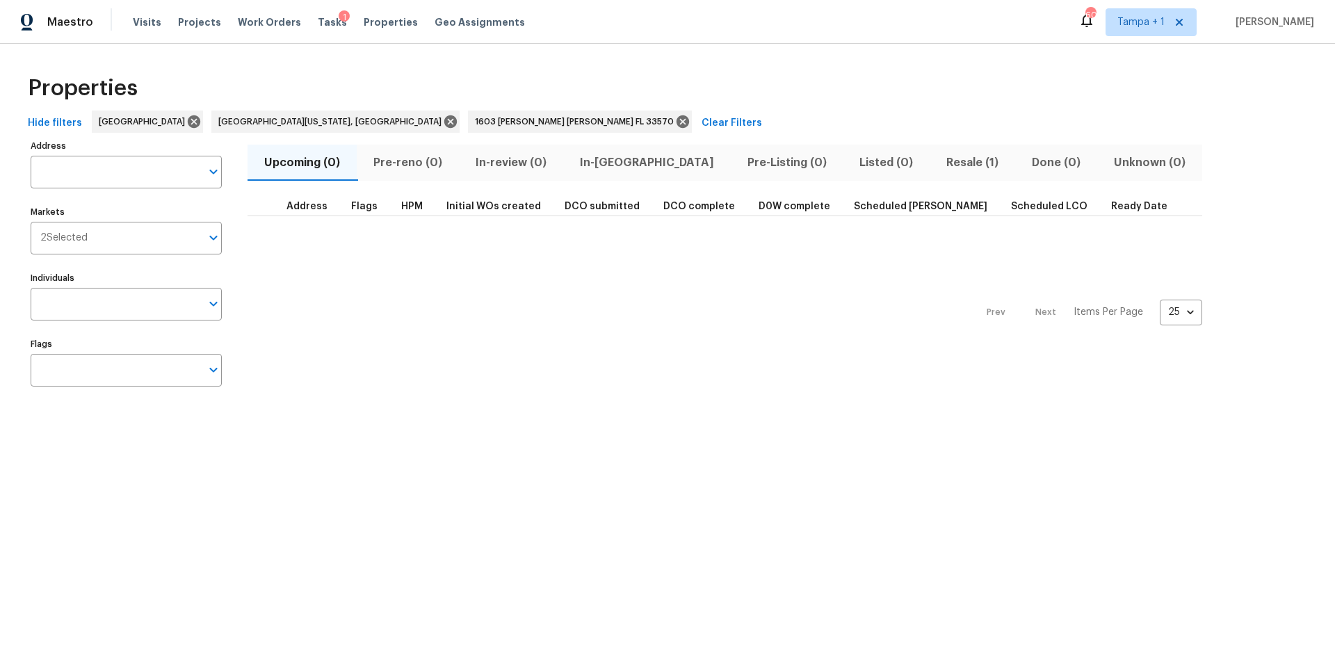
type input "1603 Carson White Ln Ruskin FL 33570"
click at [945, 161] on span "Resale (1)" at bounding box center [978, 162] width 67 height 19
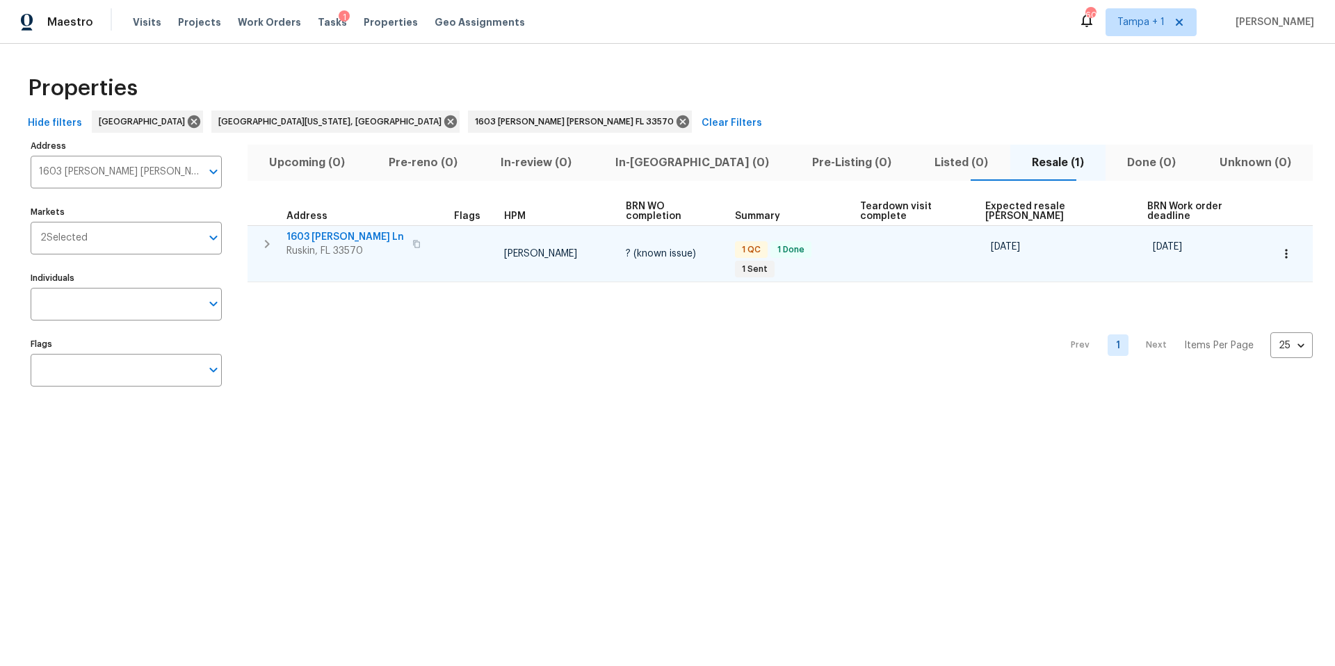
click at [304, 242] on span "1603 Carson White Ln" at bounding box center [346, 237] width 118 height 14
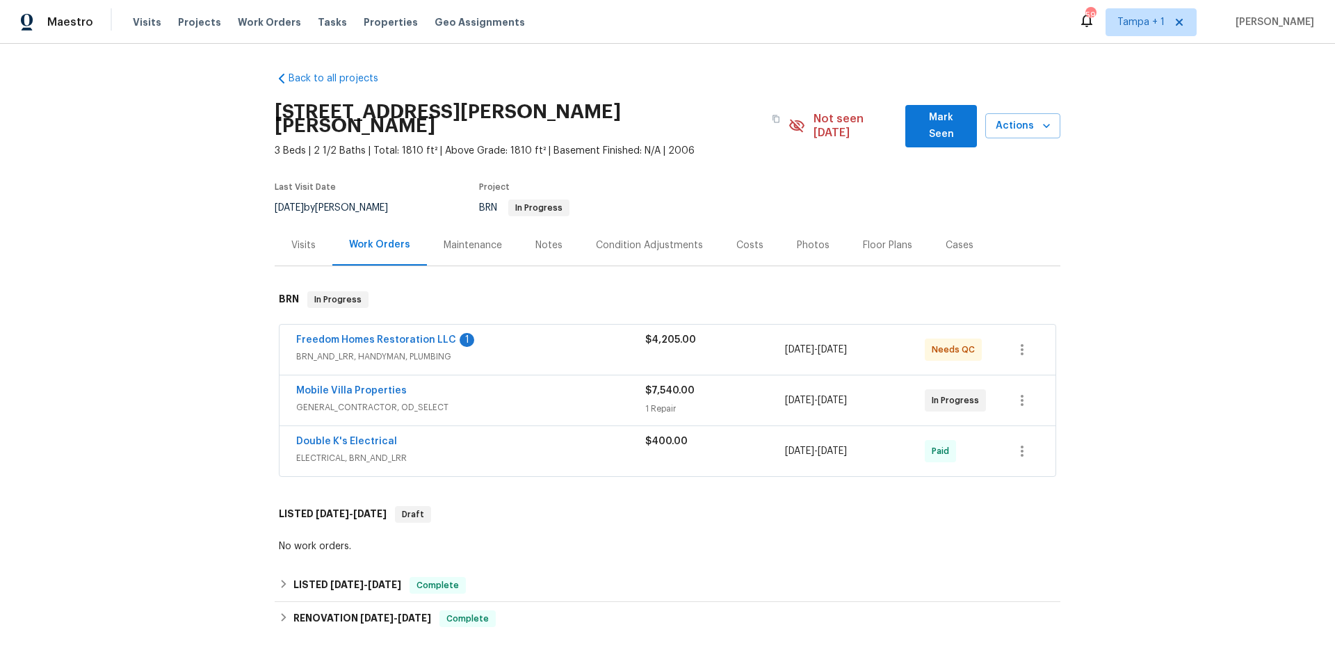
click at [569, 350] on span "BRN_AND_LRR, HANDYMAN, PLUMBING" at bounding box center [470, 357] width 349 height 14
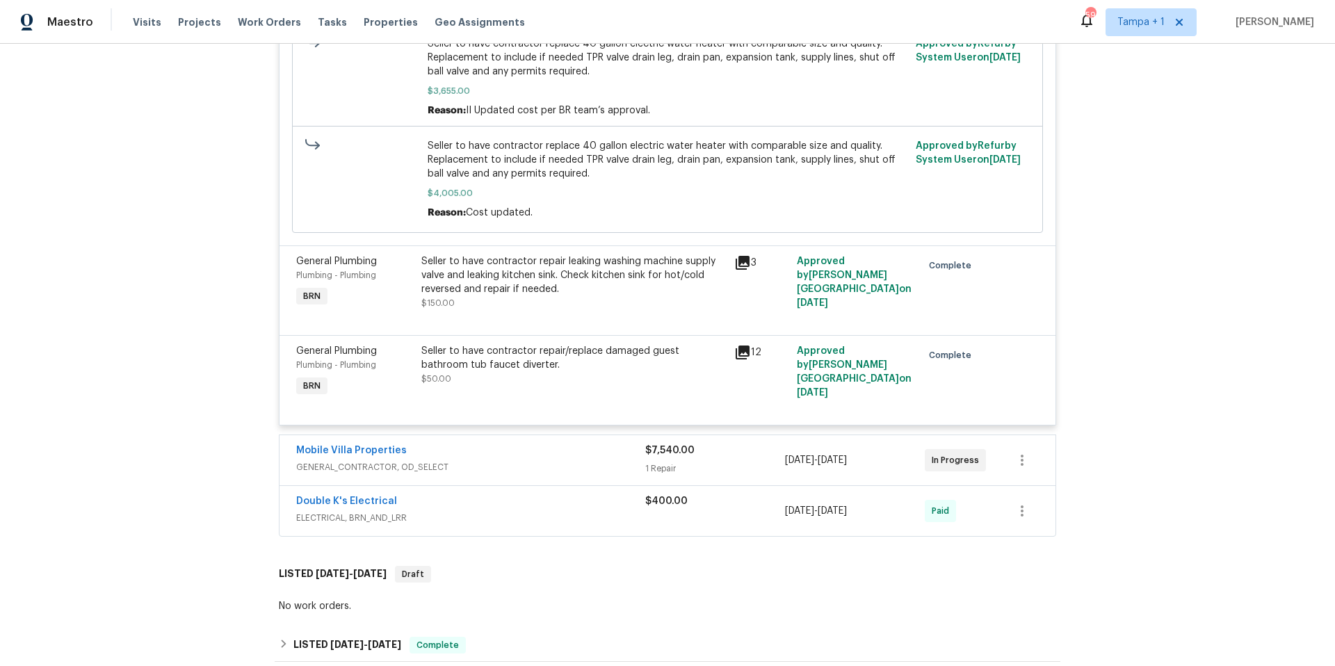
scroll to position [472, 0]
click at [570, 444] on div "Mobile Villa Properties" at bounding box center [470, 449] width 349 height 17
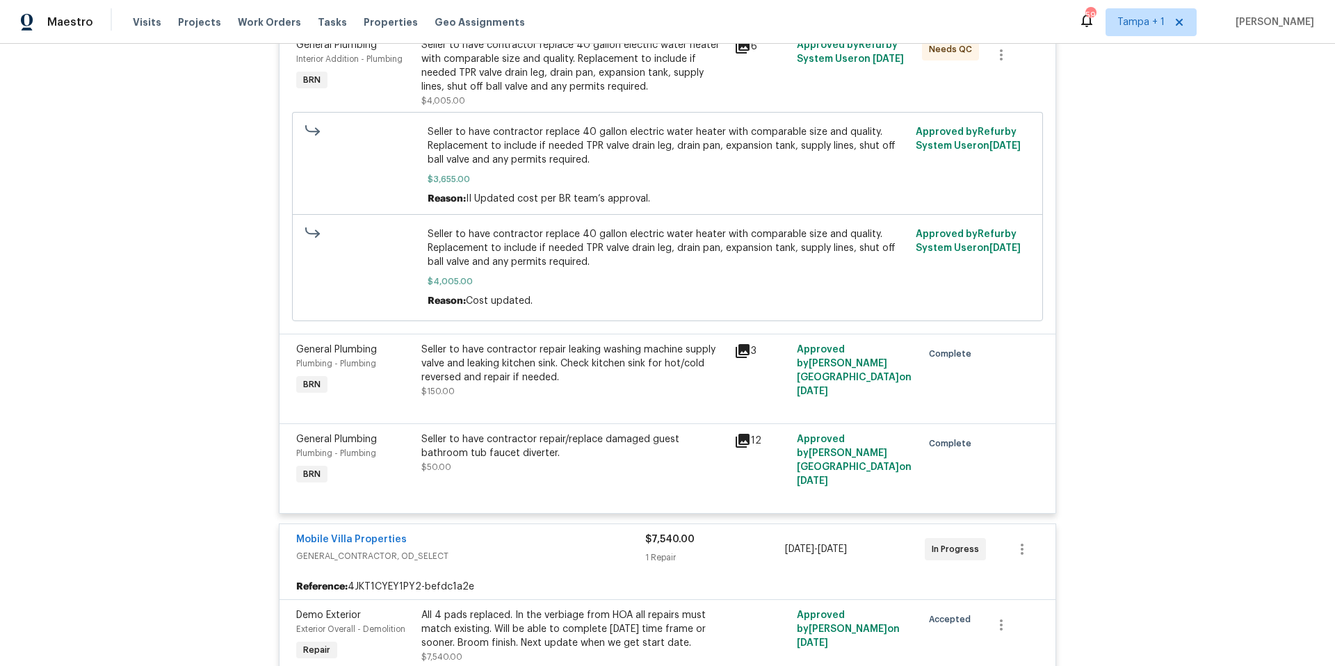
scroll to position [0, 0]
